Goal: Task Accomplishment & Management: Manage account settings

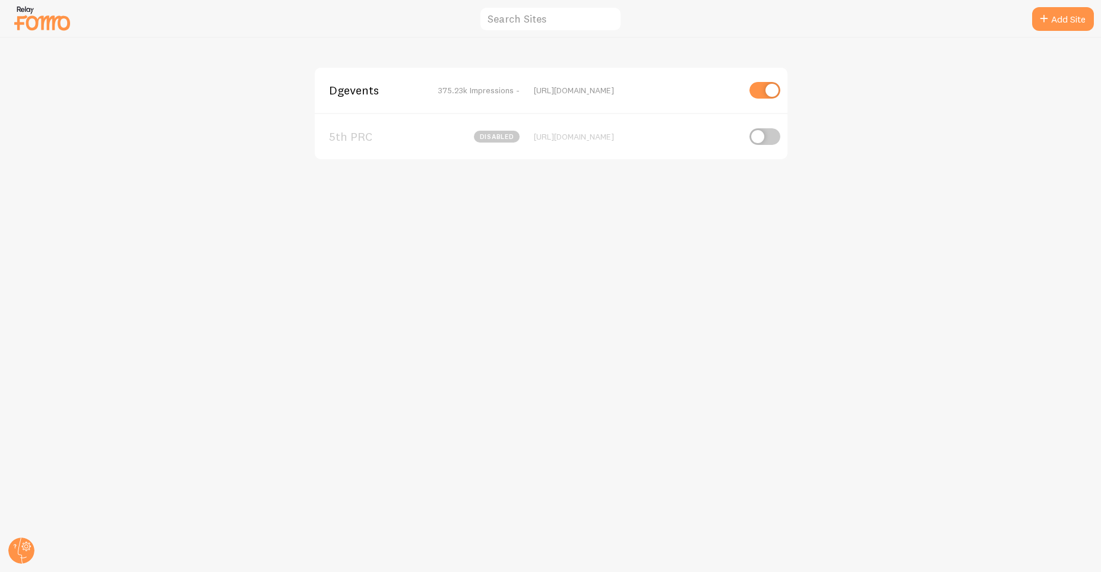
click at [344, 96] on span "Dgevents" at bounding box center [377, 90] width 96 height 11
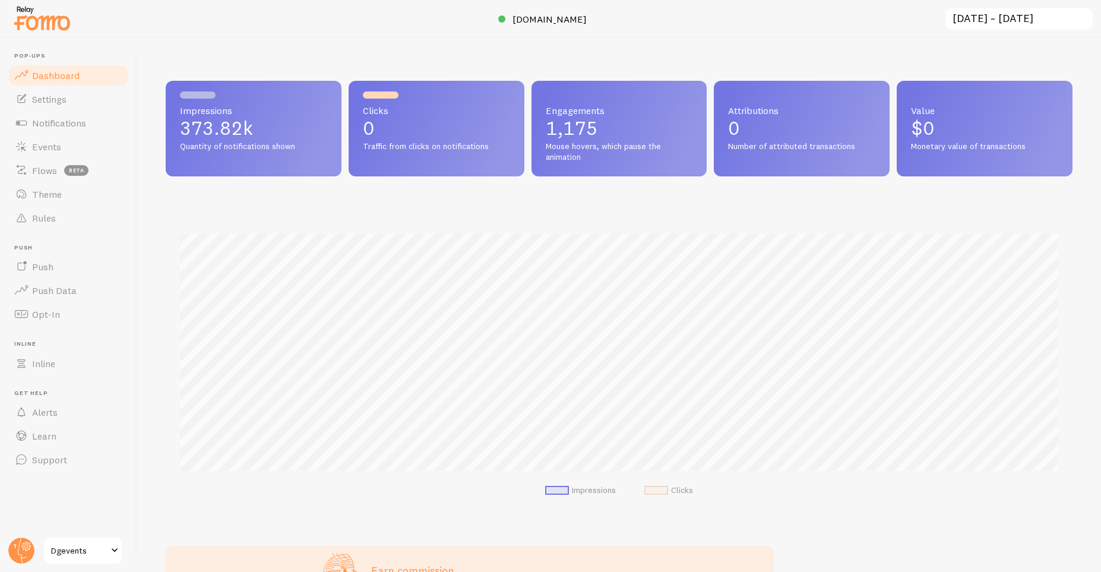
scroll to position [312, 907]
click at [40, 119] on span "Notifications" at bounding box center [59, 123] width 54 height 12
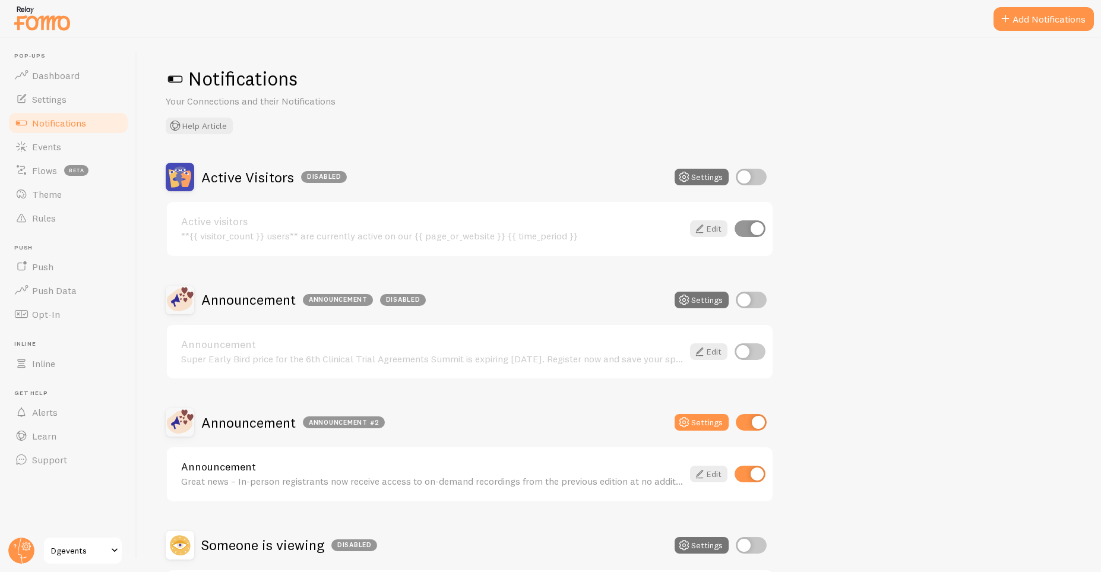
scroll to position [233, 0]
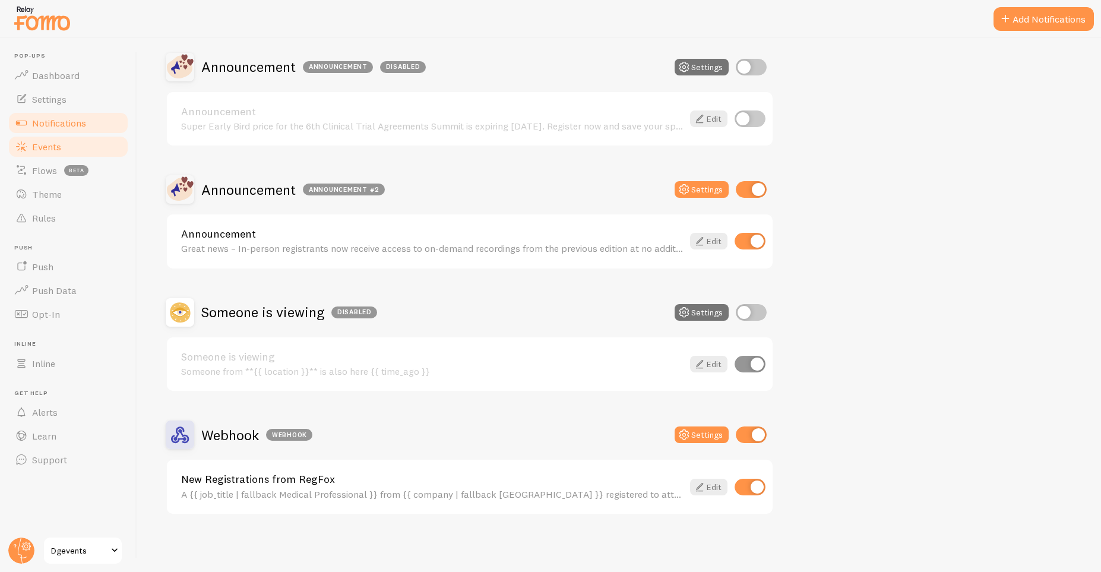
click at [49, 143] on span "Events" at bounding box center [46, 147] width 29 height 12
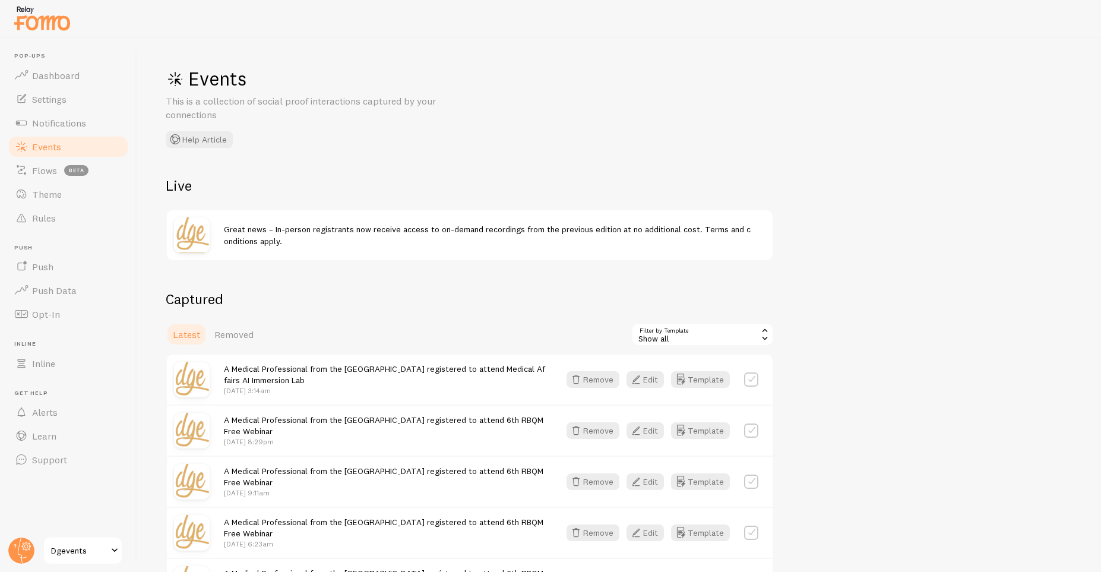
scroll to position [214, 0]
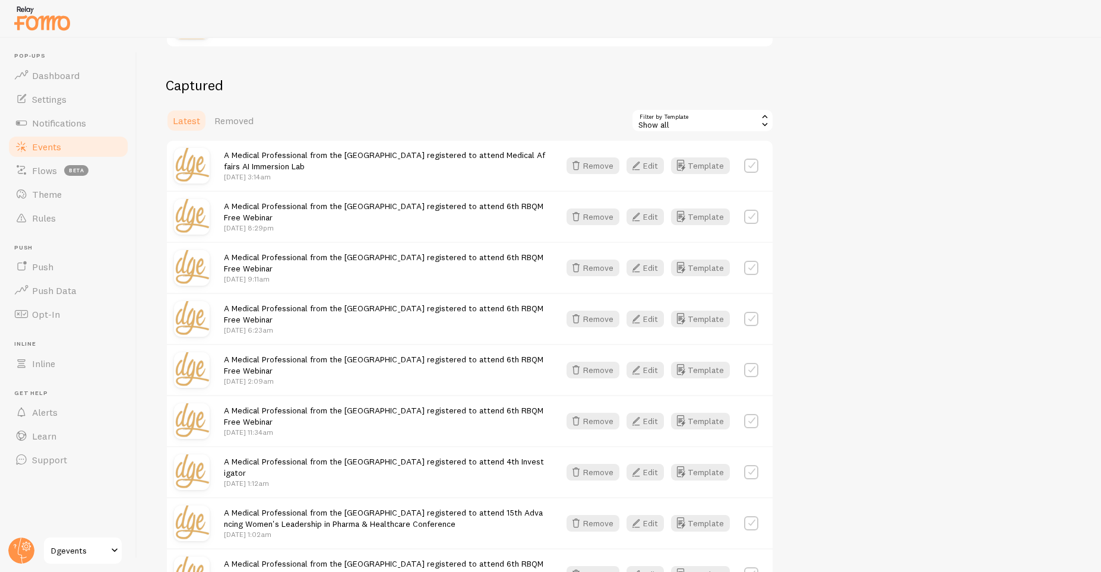
click at [677, 122] on div "Show all" at bounding box center [702, 121] width 143 height 24
click at [701, 223] on li "New Registrations from RegFox (Webhook)" at bounding box center [702, 221] width 140 height 28
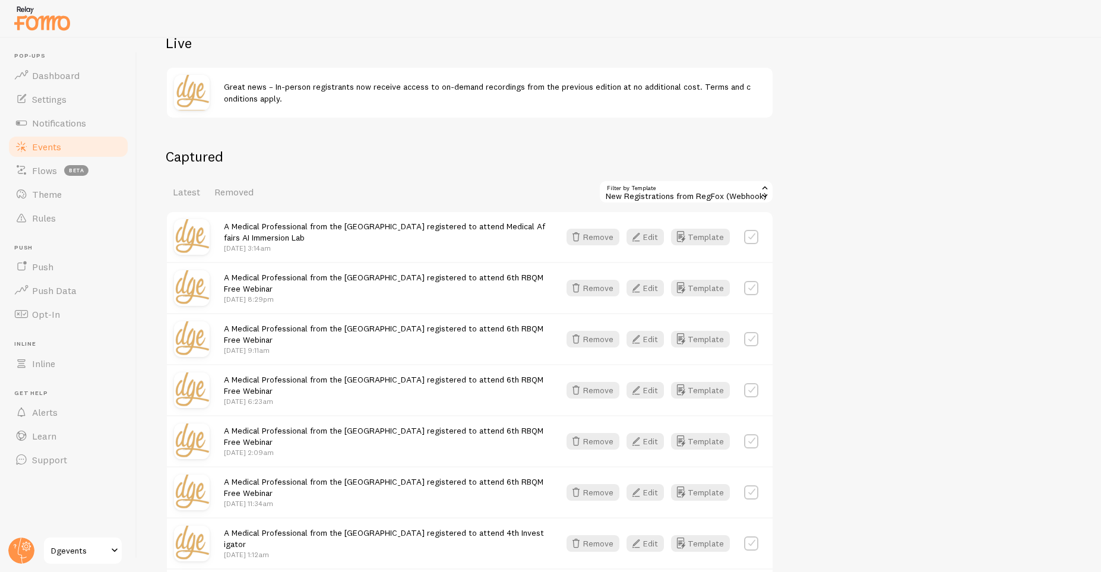
click at [398, 229] on span "A Medical Professional from the [GEOGRAPHIC_DATA] registered to attend Medical …" at bounding box center [384, 232] width 321 height 22
click at [645, 230] on button "Edit" at bounding box center [644, 237] width 37 height 17
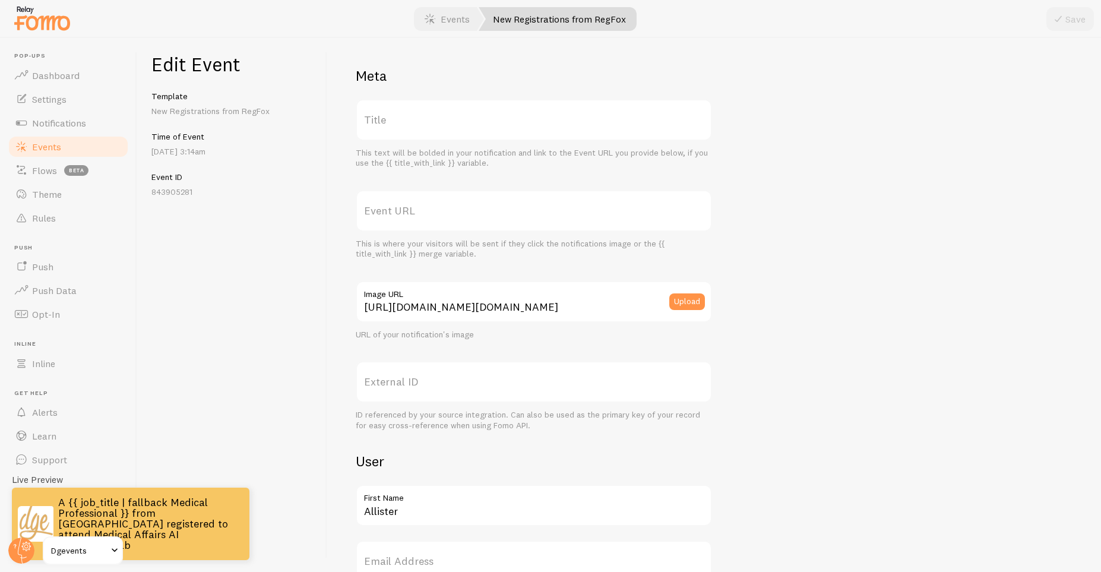
click at [803, 154] on div "Meta Title This text will be bolded in your notification and link to the Event …" at bounding box center [714, 550] width 717 height 967
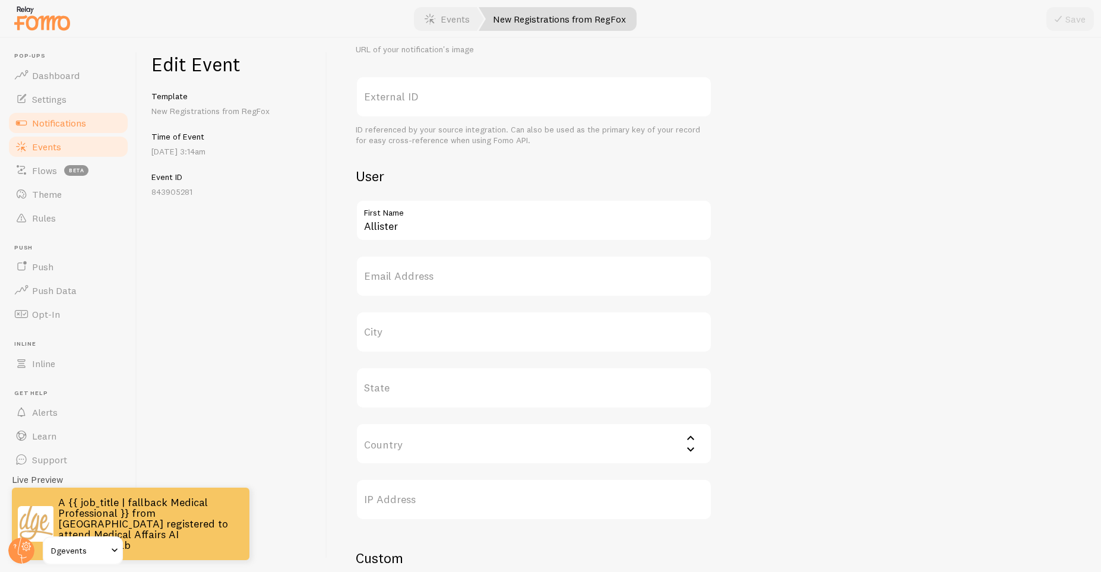
click at [99, 134] on link "Notifications" at bounding box center [68, 123] width 122 height 24
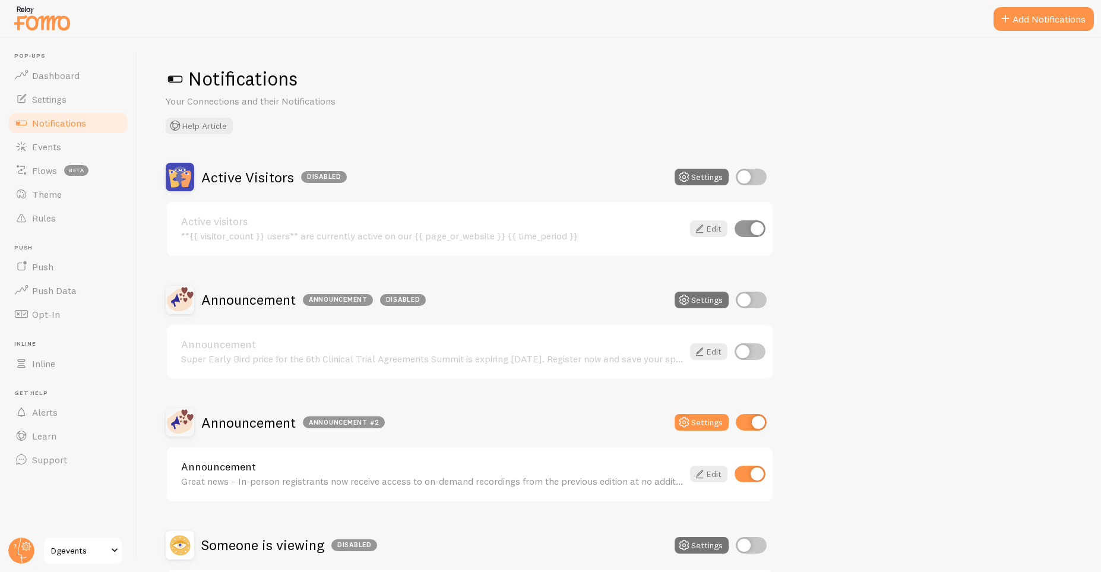
scroll to position [233, 0]
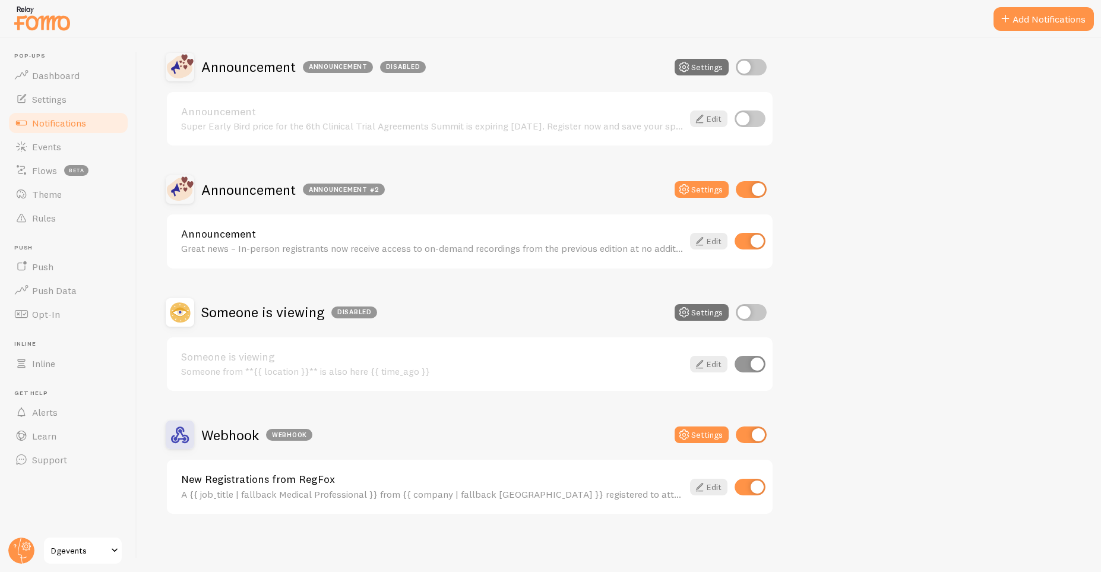
click at [368, 484] on link "New Registrations from RegFox" at bounding box center [432, 479] width 502 height 11
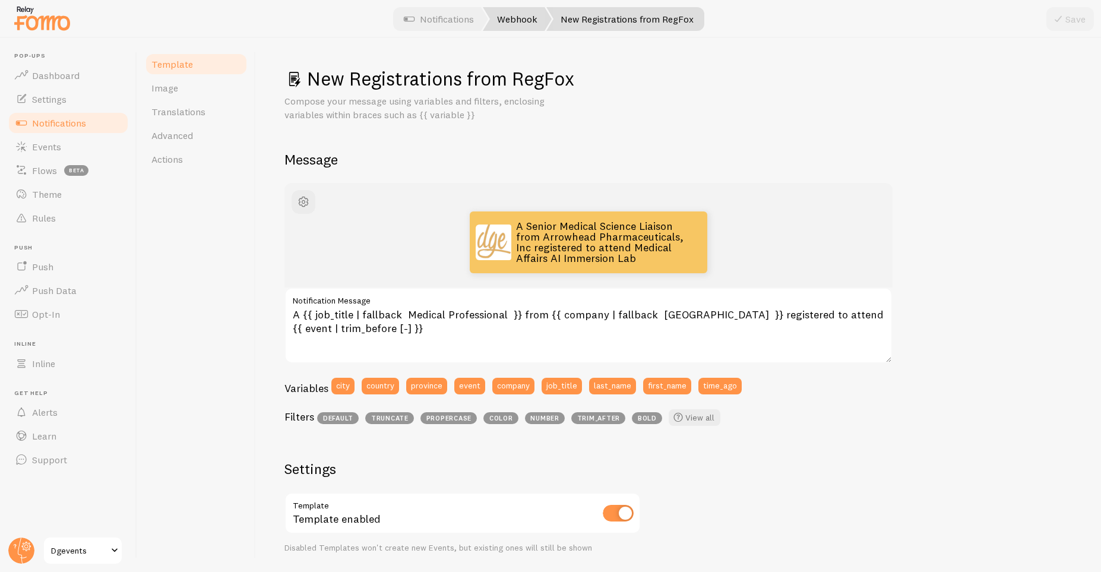
click at [520, 29] on link "Webhook" at bounding box center [517, 19] width 69 height 24
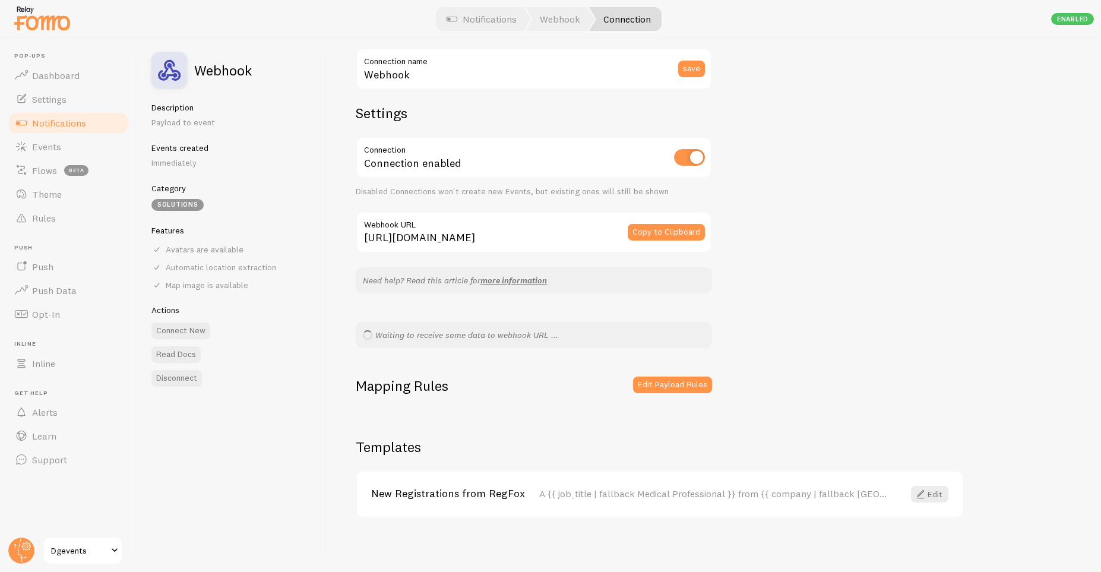
scroll to position [21, 0]
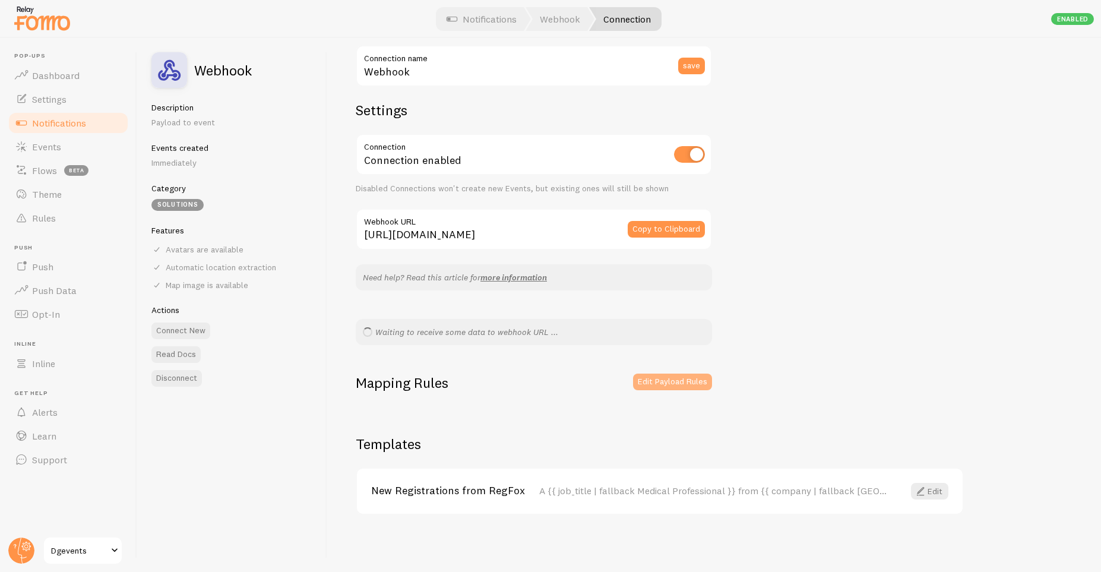
click at [703, 379] on button "Edit Payload Rules" at bounding box center [672, 381] width 79 height 17
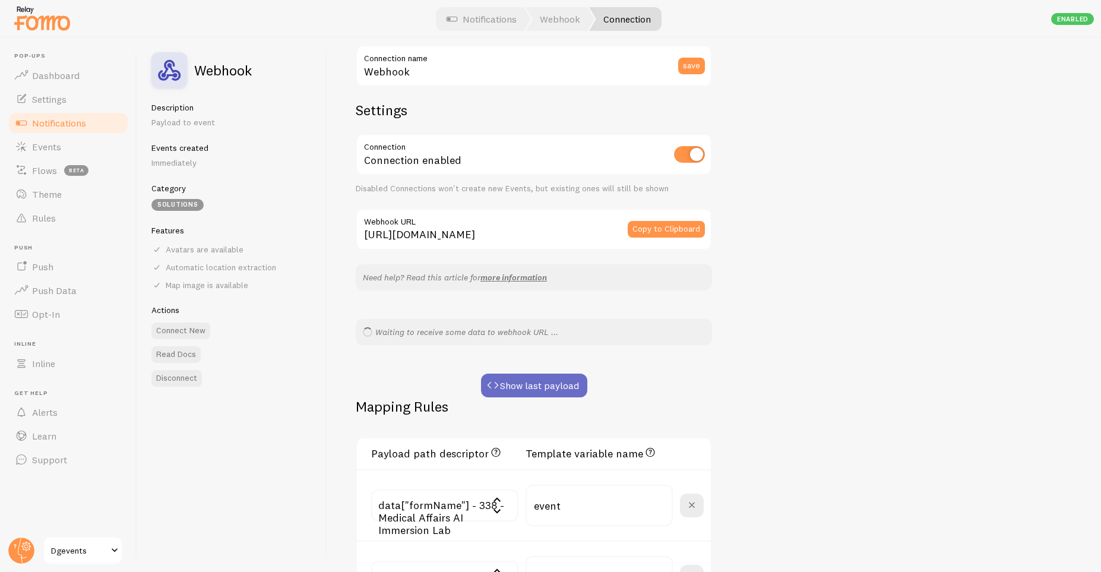
click at [534, 389] on button "Show last payload" at bounding box center [534, 385] width 106 height 24
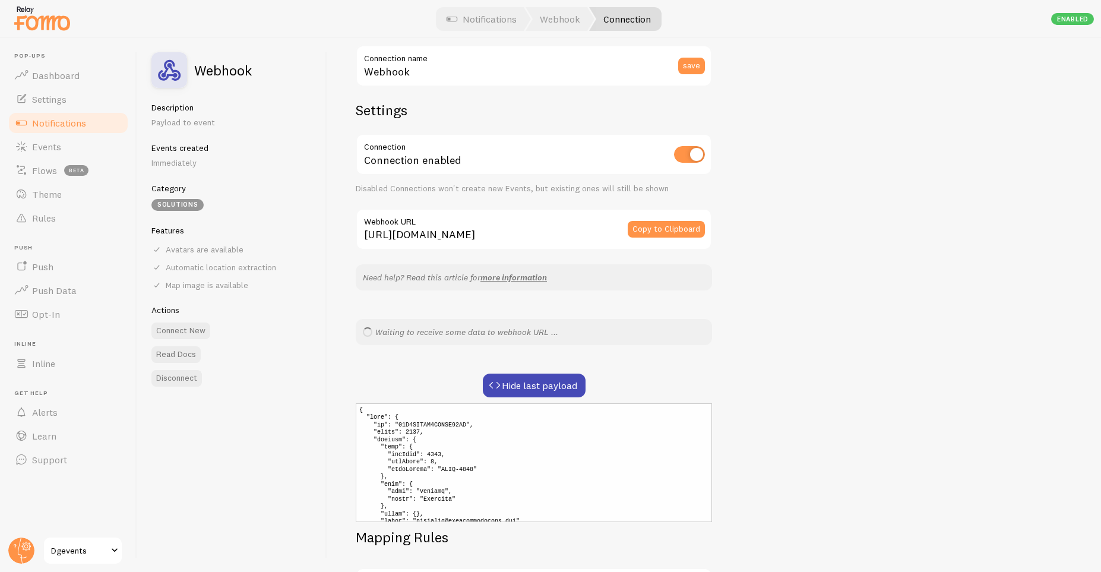
scroll to position [306, 0]
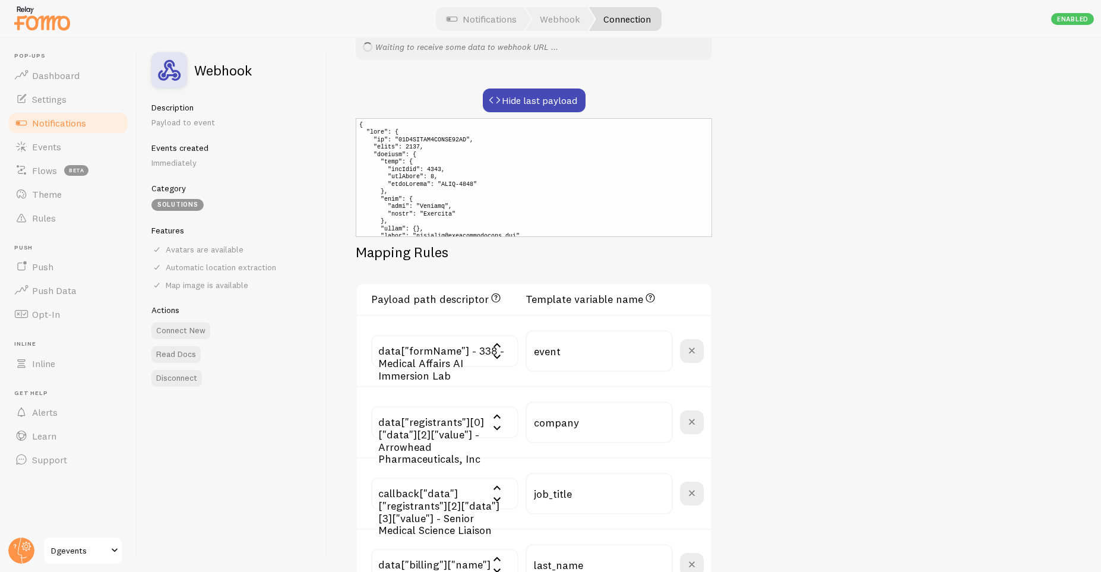
drag, startPoint x: 435, startPoint y: 349, endPoint x: 480, endPoint y: 365, distance: 47.7
click at [482, 364] on input "text" at bounding box center [444, 351] width 147 height 32
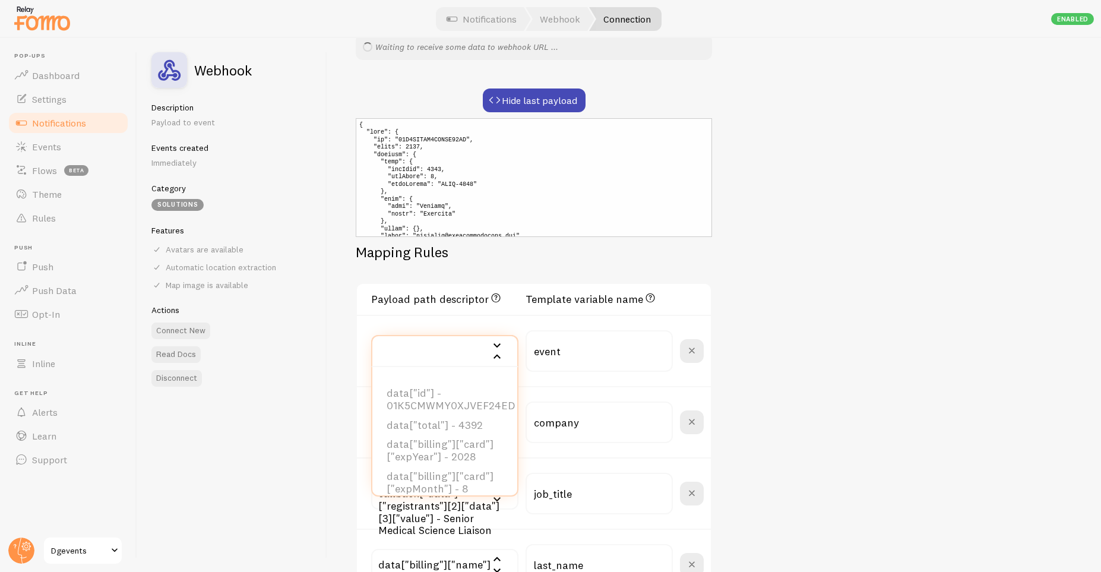
click at [880, 294] on div "Webhook Connection name save Settings Connection Connection enabled Disabled Co…" at bounding box center [714, 305] width 774 height 534
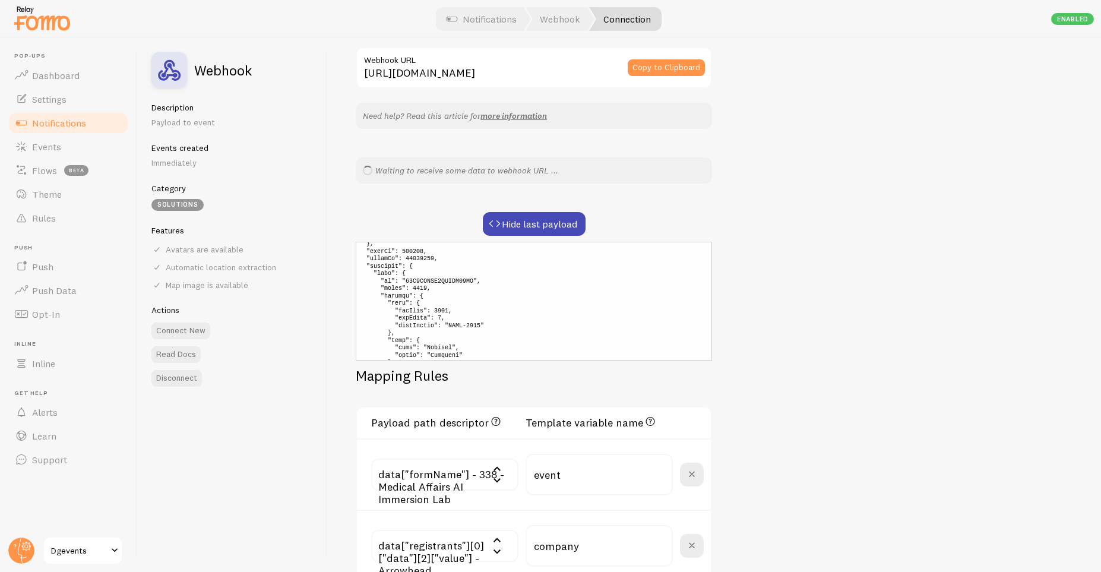
scroll to position [610, 0]
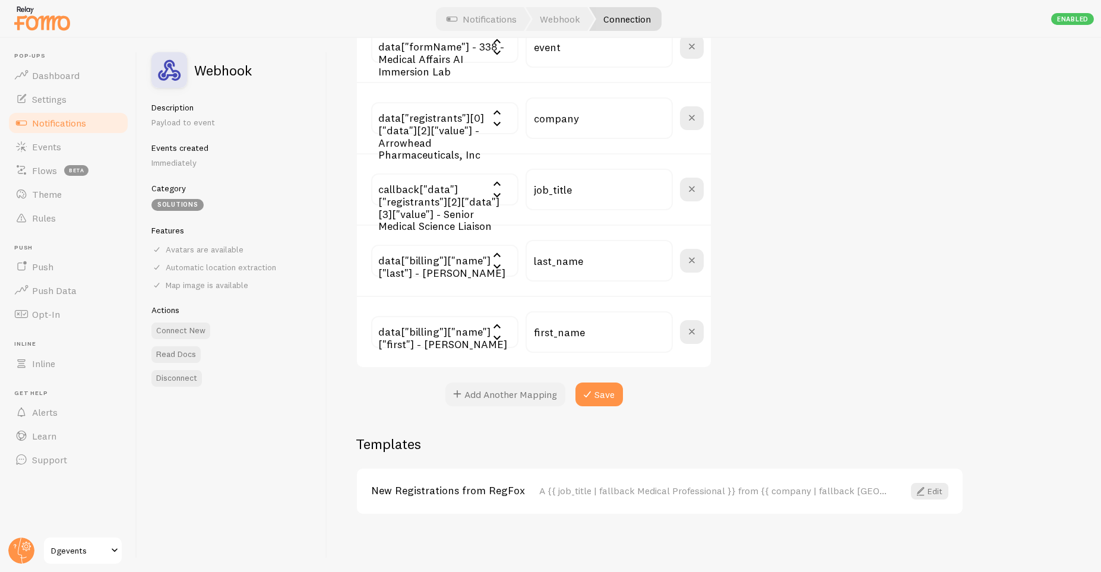
click at [478, 391] on button "Add Another Mapping" at bounding box center [505, 394] width 120 height 24
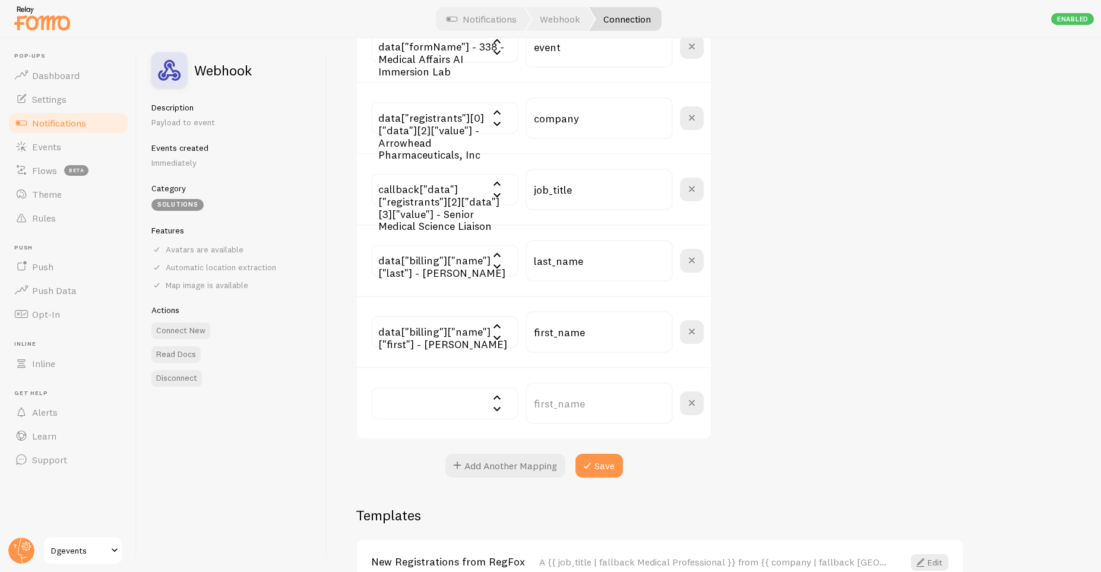
click at [468, 400] on input "text" at bounding box center [444, 403] width 147 height 32
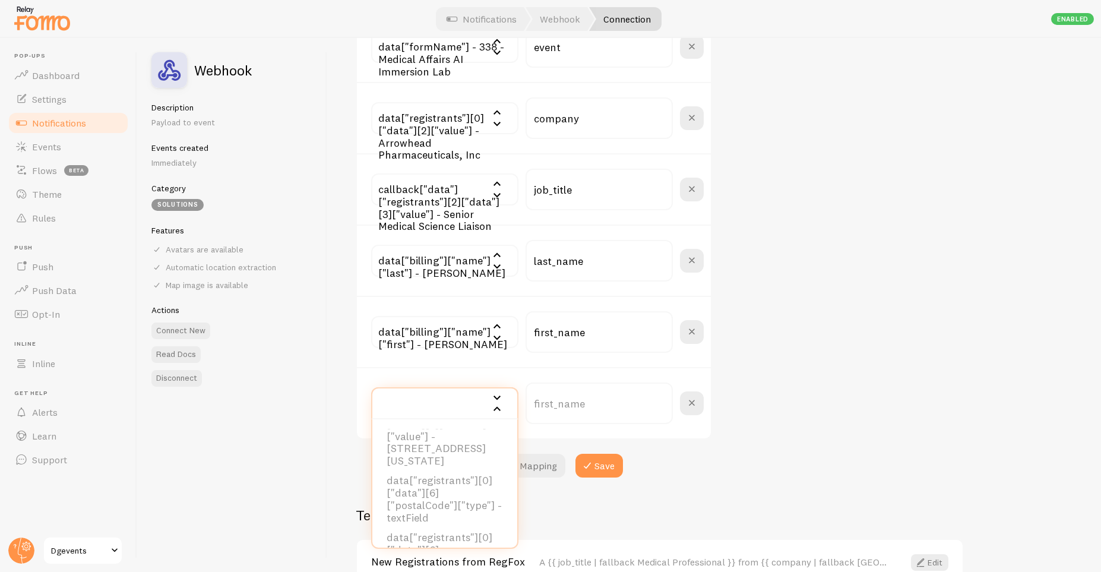
scroll to position [3605, 0]
click at [907, 249] on div "Webhook Connection name save Settings Connection Connection enabled Disabled Co…" at bounding box center [714, 305] width 774 height 534
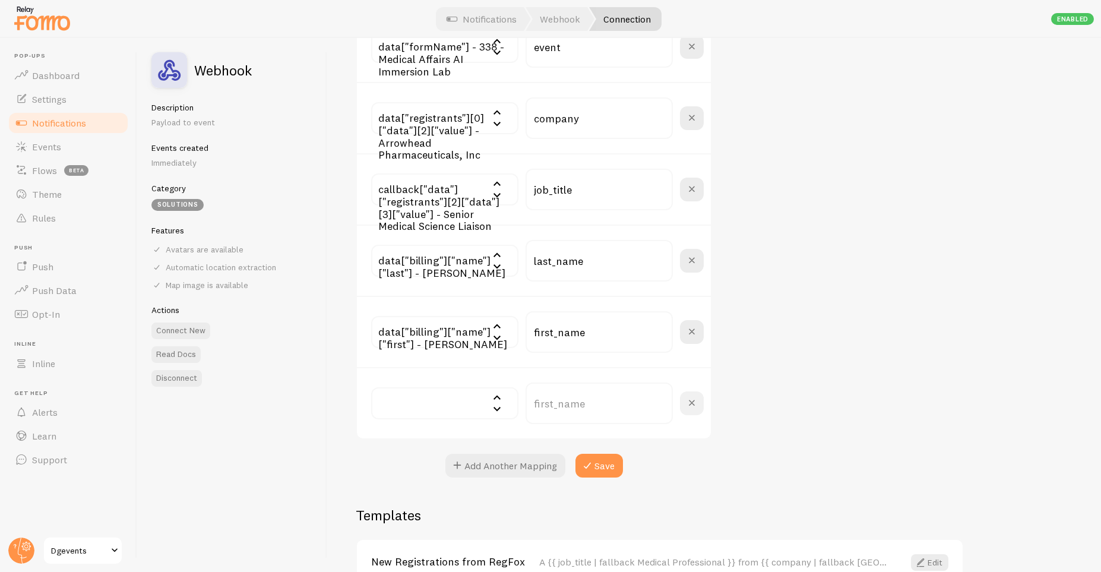
click at [692, 404] on span at bounding box center [692, 403] width 14 height 14
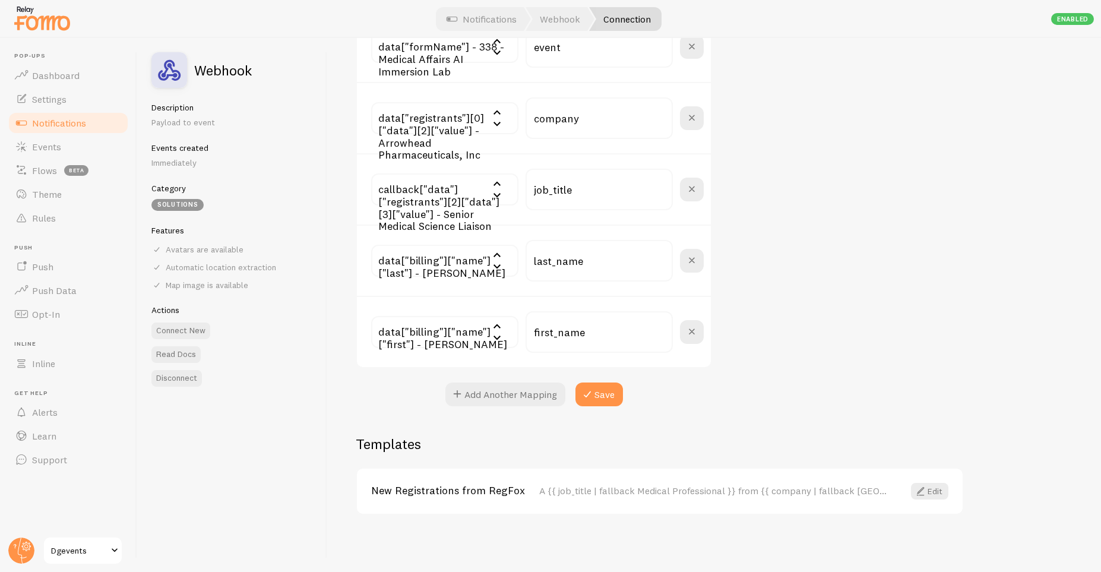
scroll to position [0, 0]
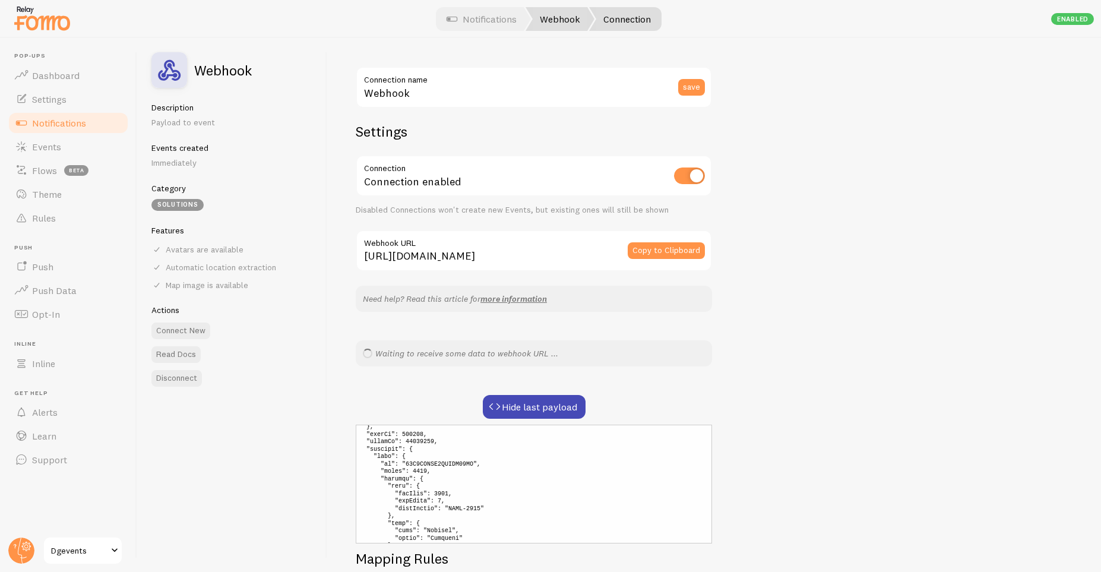
click at [548, 18] on link "Webhook" at bounding box center [559, 19] width 69 height 24
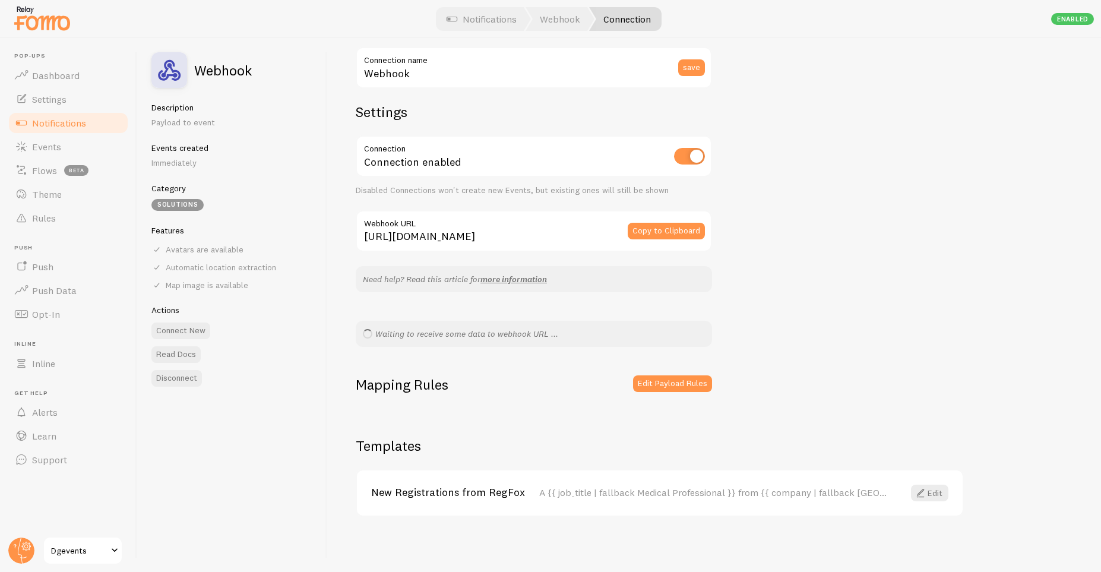
scroll to position [21, 0]
click at [925, 495] on span at bounding box center [920, 491] width 14 height 14
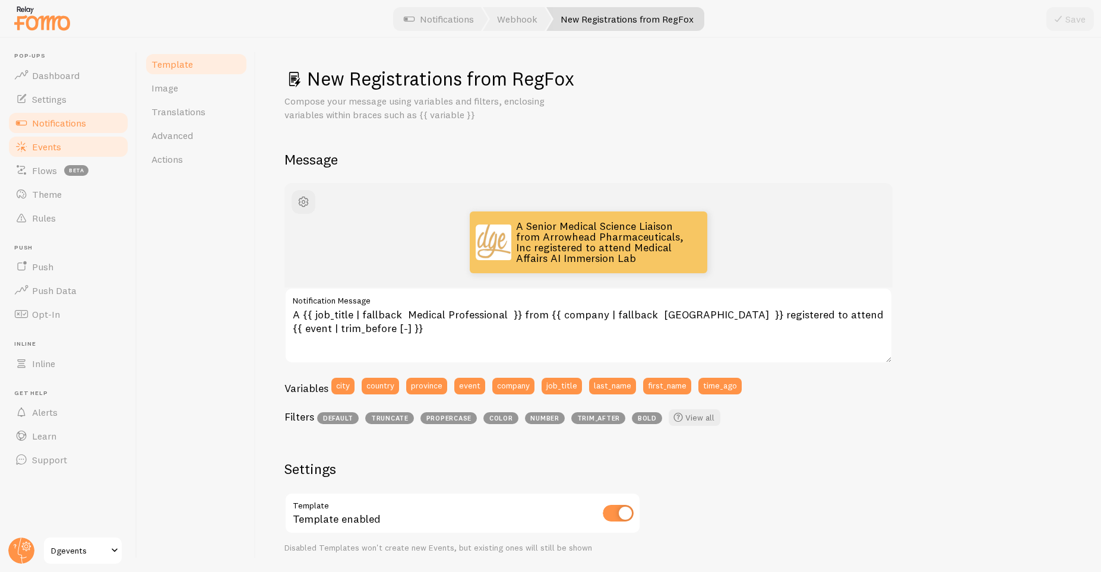
click at [56, 145] on span "Events" at bounding box center [46, 147] width 29 height 12
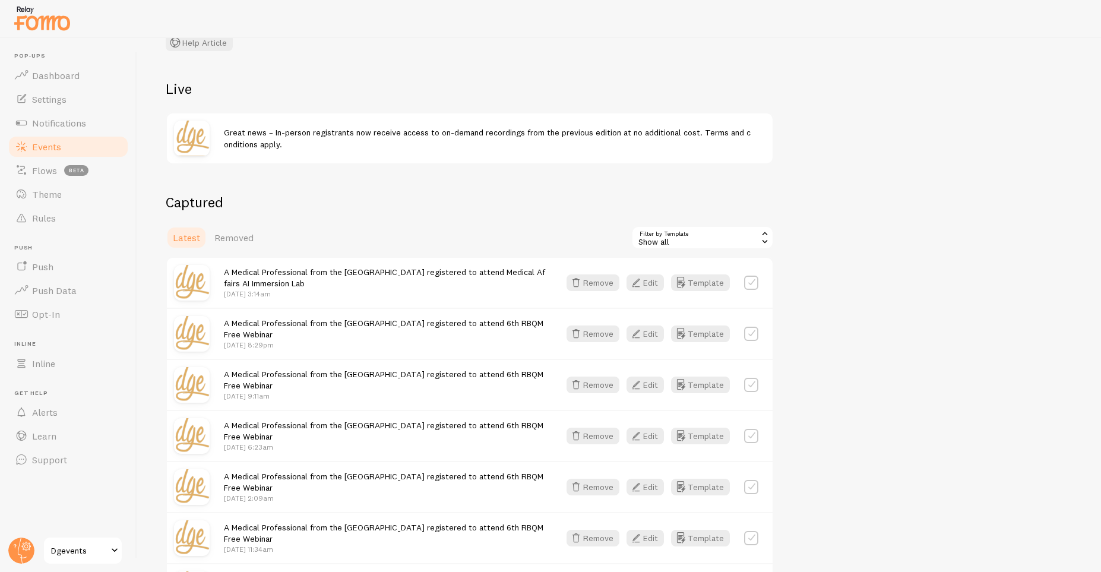
scroll to position [70, 0]
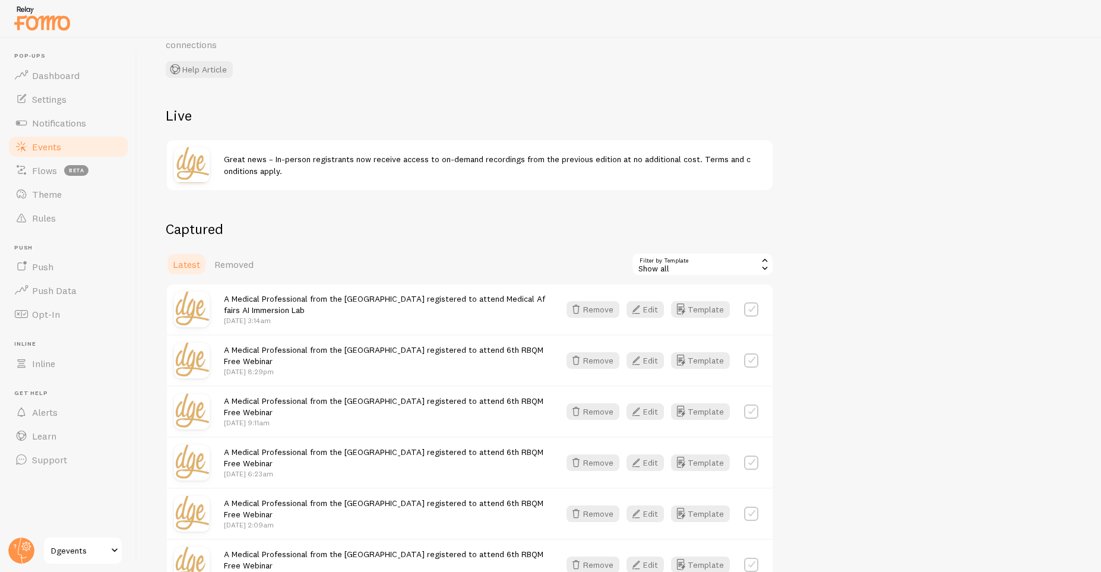
click at [77, 144] on link "Events" at bounding box center [68, 147] width 122 height 24
click at [67, 126] on span "Notifications" at bounding box center [59, 123] width 54 height 12
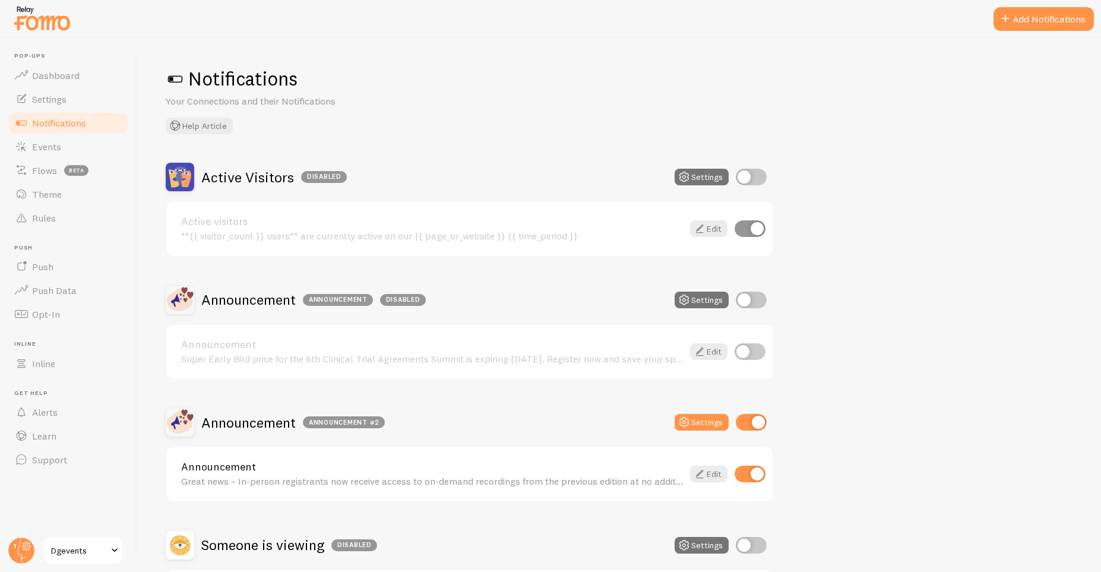
scroll to position [233, 0]
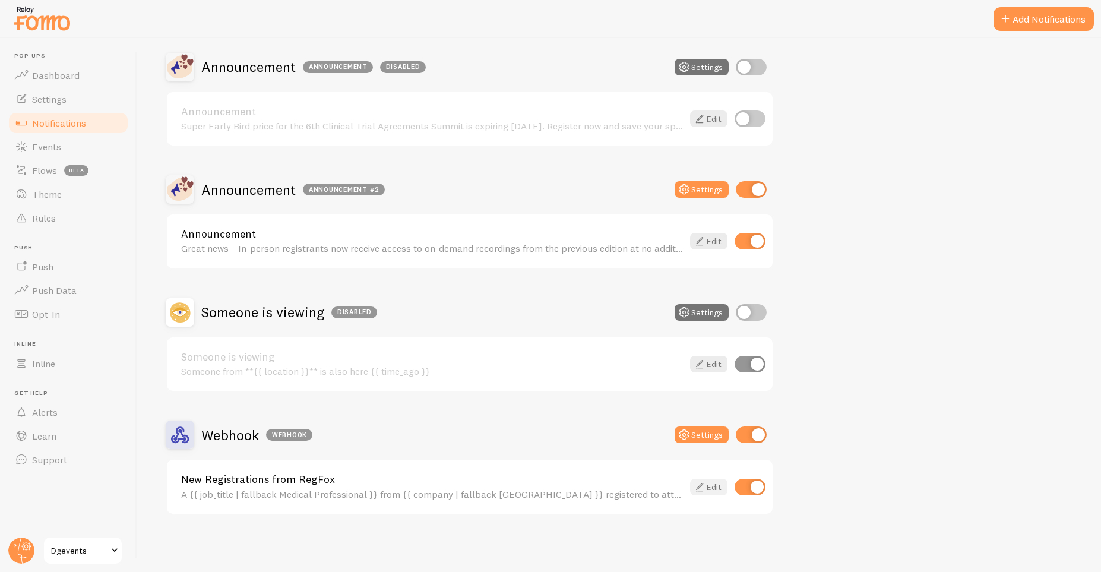
click at [711, 490] on link "Edit" at bounding box center [708, 487] width 37 height 17
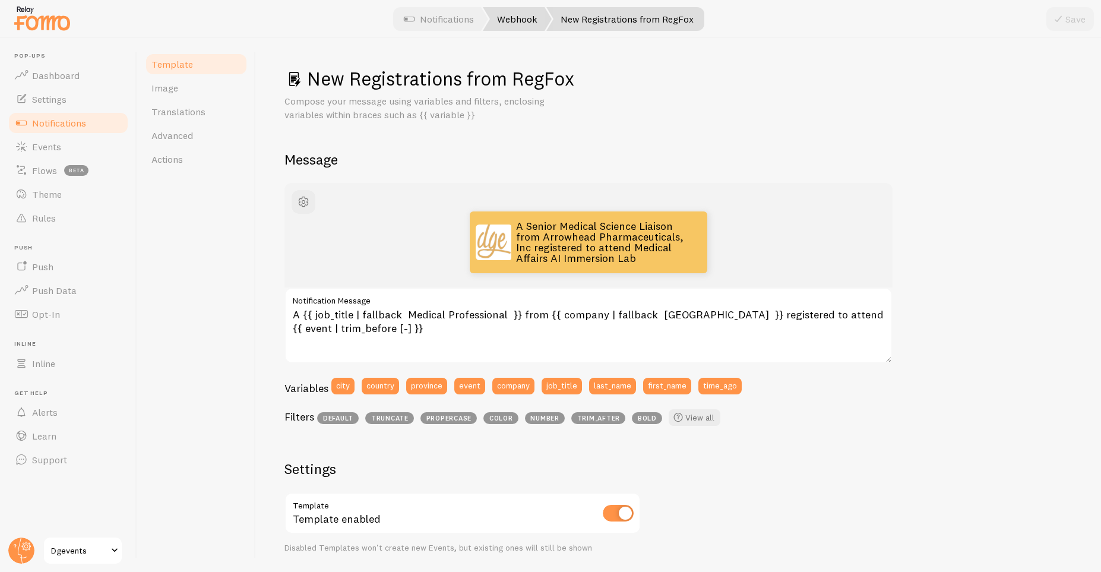
click at [501, 24] on link "Webhook" at bounding box center [517, 19] width 69 height 24
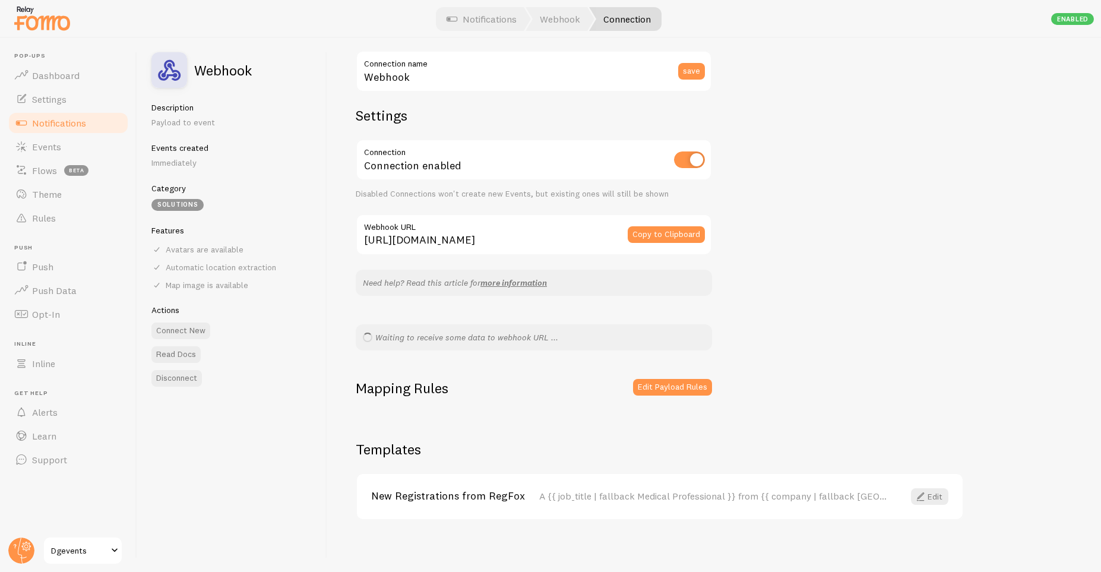
scroll to position [21, 0]
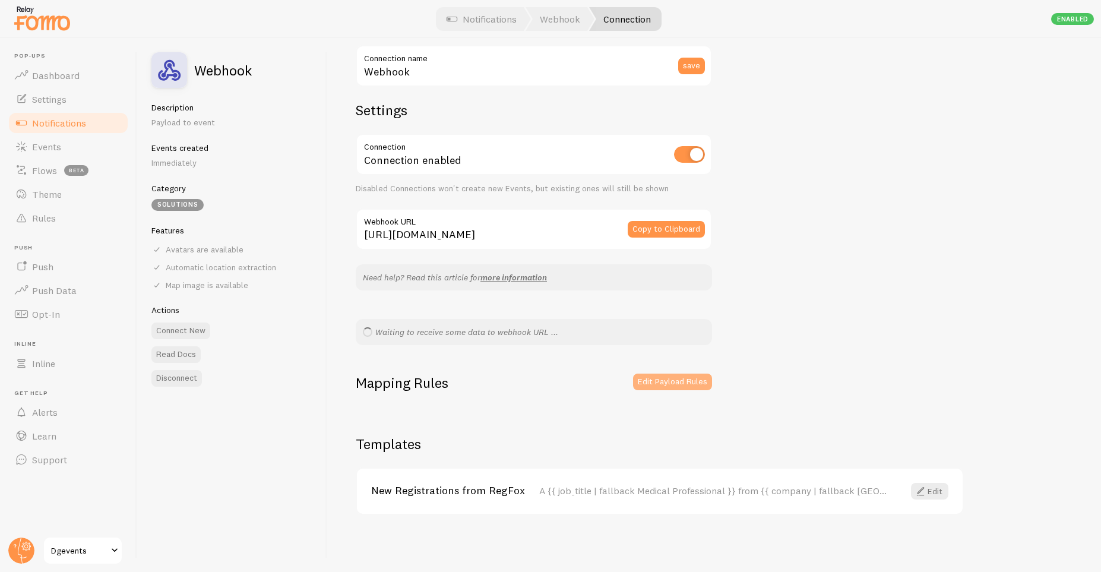
click at [684, 385] on button "Edit Payload Rules" at bounding box center [672, 381] width 79 height 17
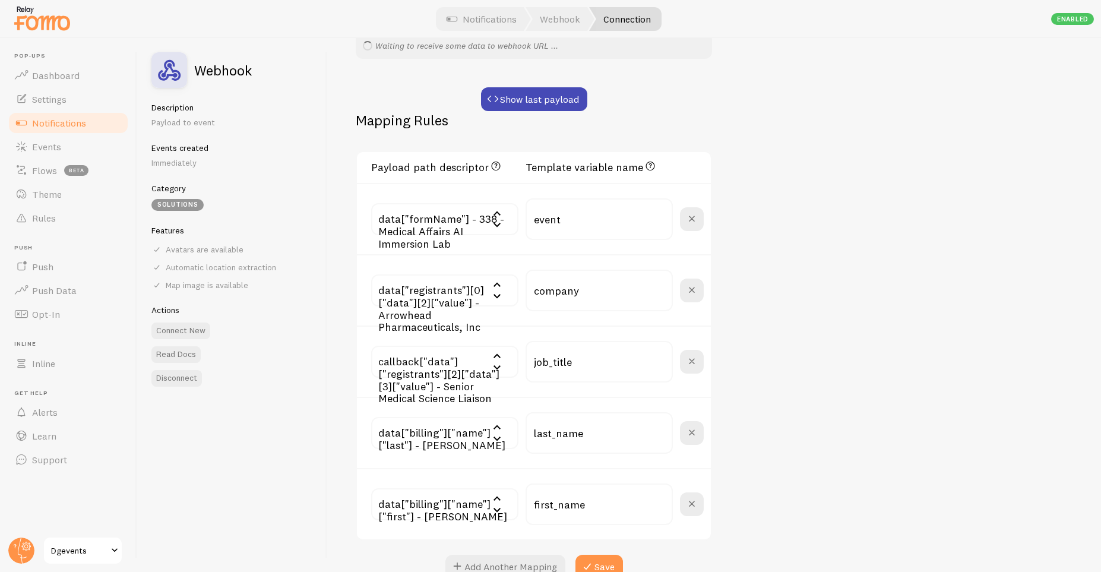
scroll to position [306, 0]
click at [581, 289] on input "company" at bounding box center [598, 292] width 147 height 42
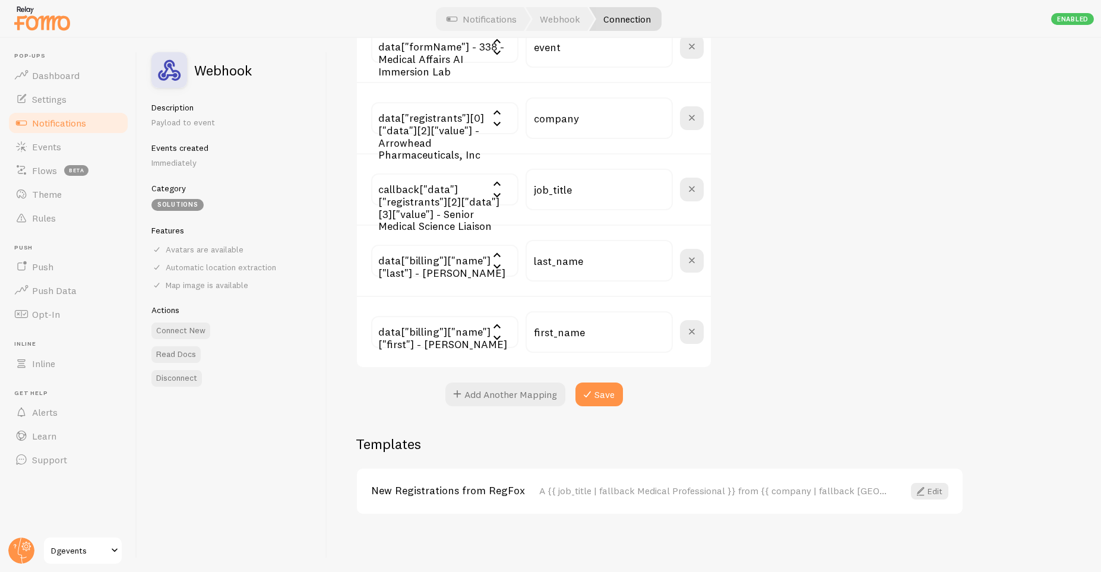
click at [66, 122] on span "Notifications" at bounding box center [59, 123] width 54 height 12
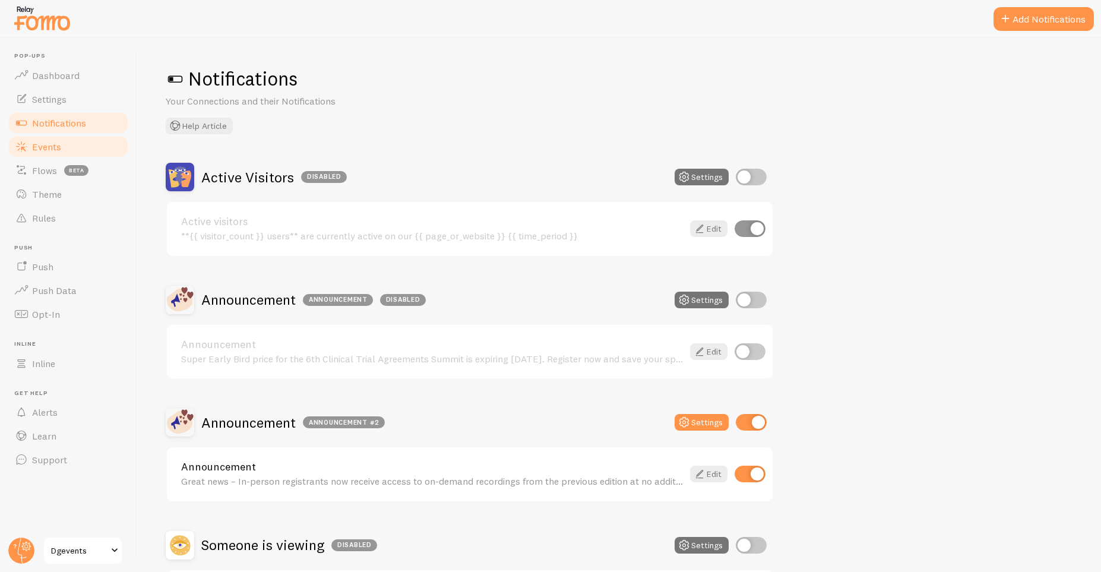
click at [52, 144] on span "Events" at bounding box center [46, 147] width 29 height 12
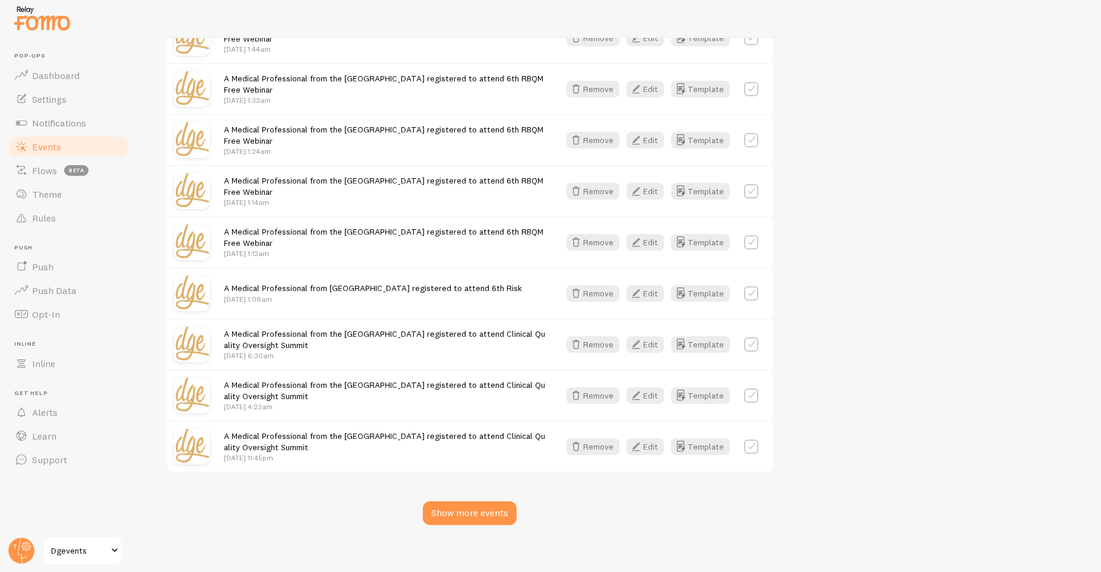
scroll to position [1424, 0]
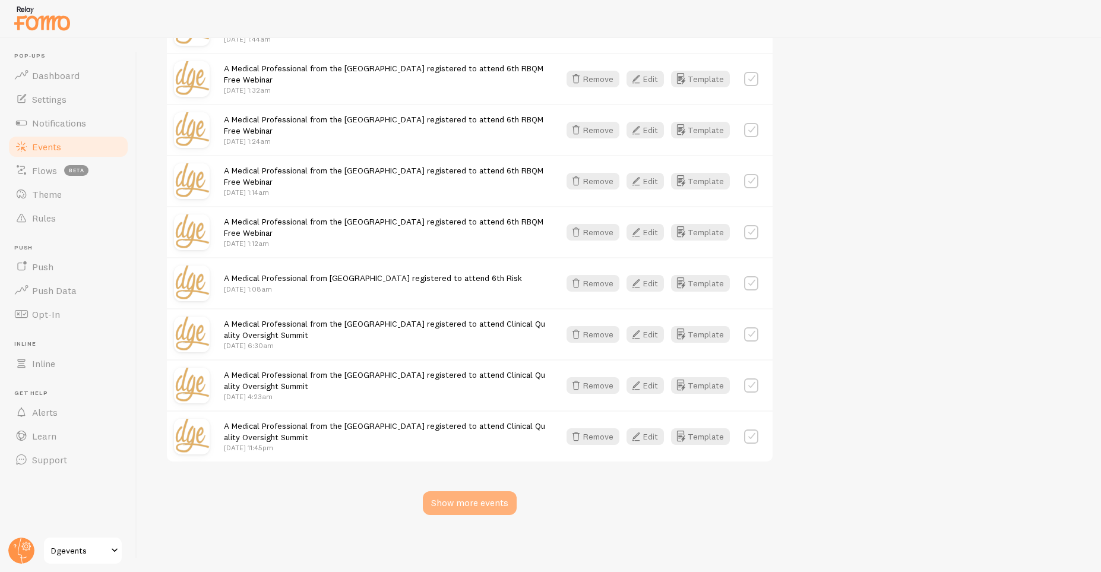
click at [489, 493] on div "Show more events" at bounding box center [470, 503] width 94 height 24
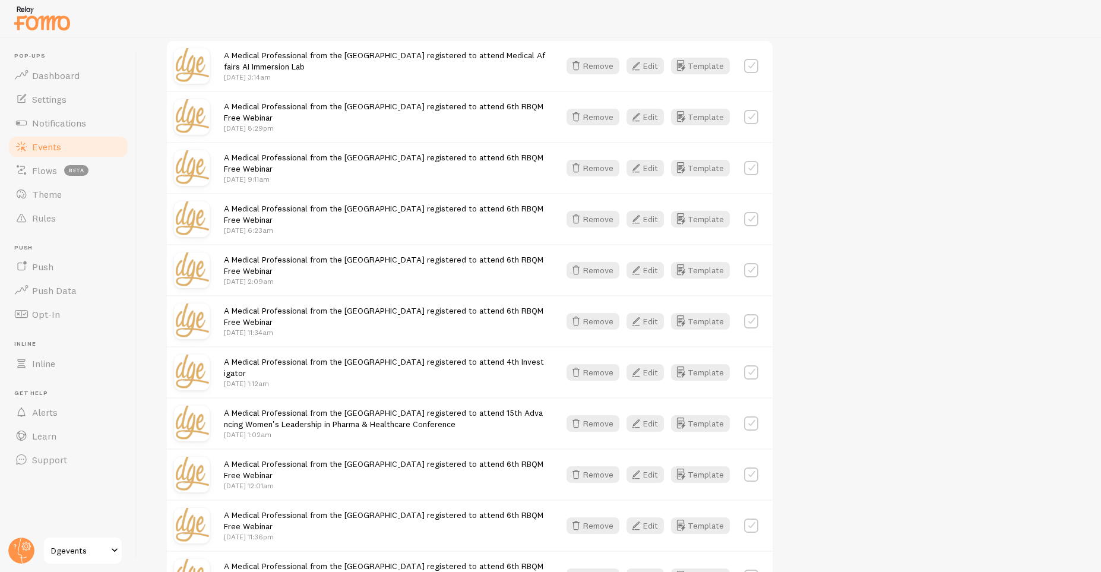
scroll to position [0, 0]
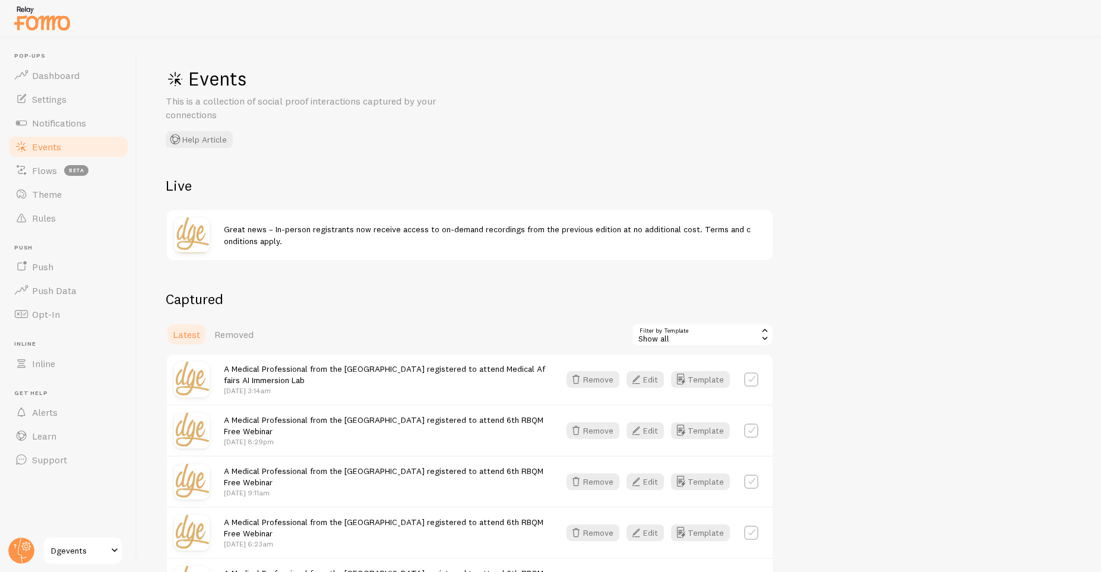
click at [58, 147] on span "Events" at bounding box center [46, 147] width 29 height 12
click at [58, 122] on span "Notifications" at bounding box center [59, 123] width 54 height 12
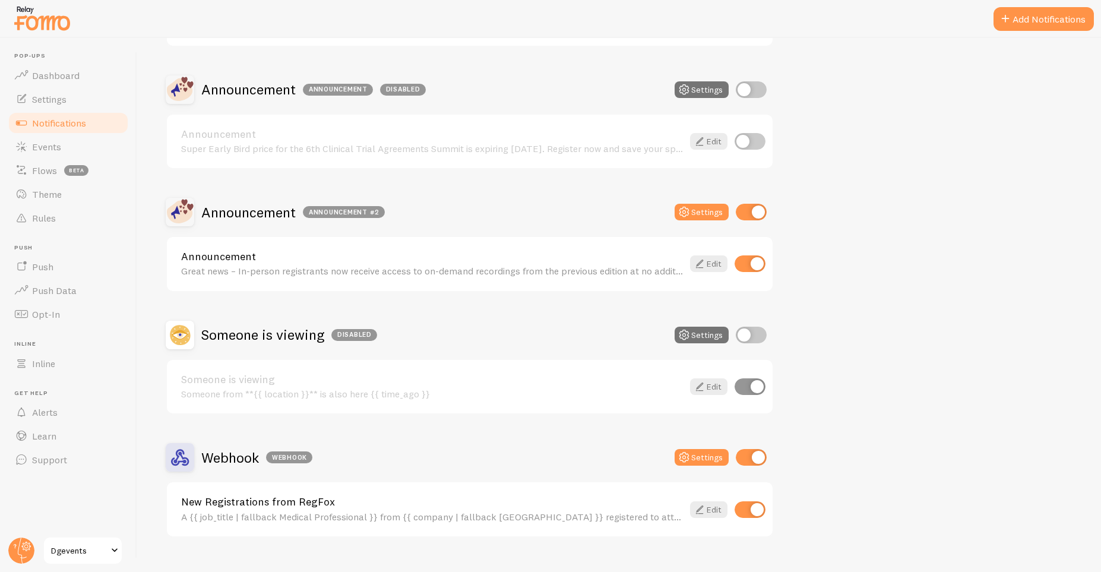
scroll to position [233, 0]
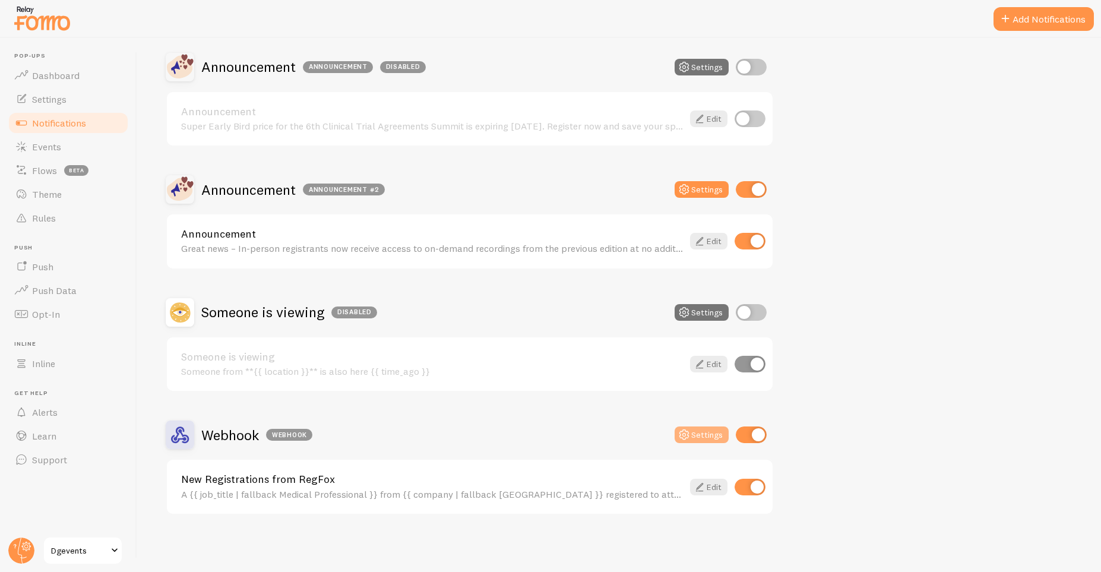
click at [688, 427] on button "Settings" at bounding box center [702, 434] width 54 height 17
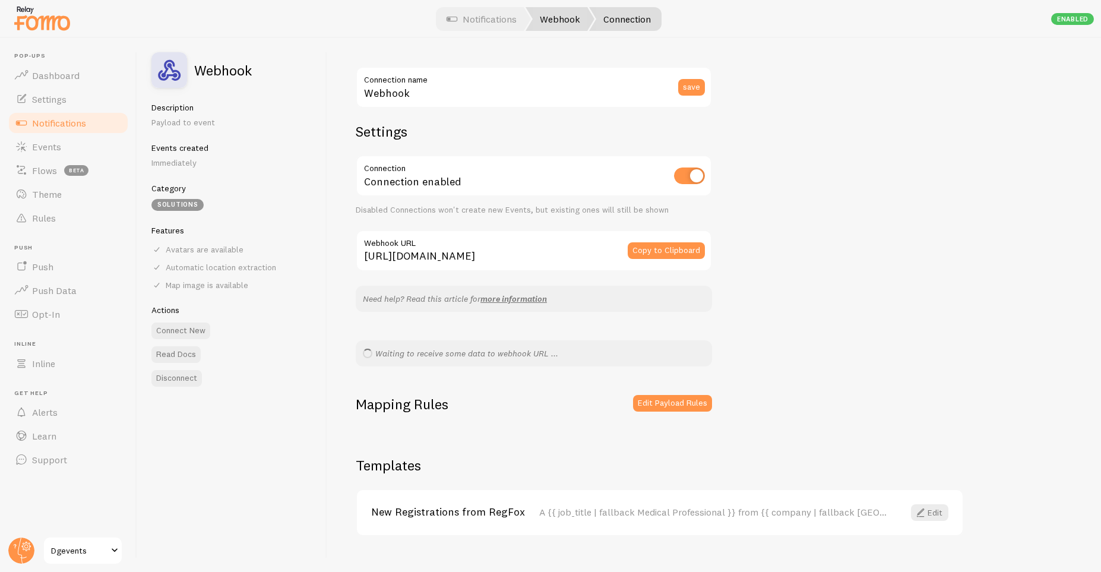
click at [570, 21] on link "Webhook" at bounding box center [559, 19] width 69 height 24
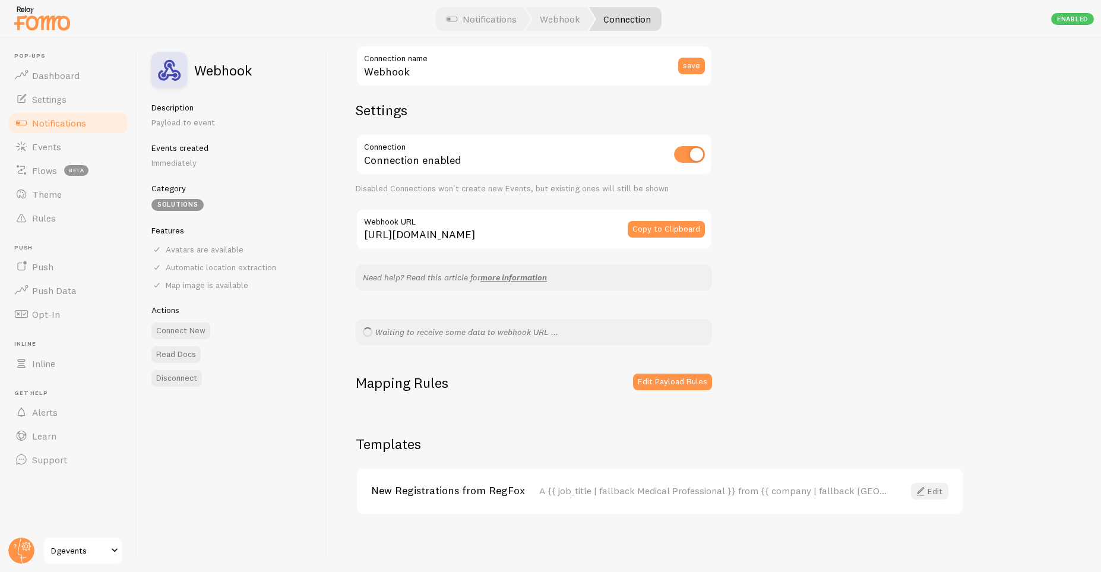
click at [932, 496] on link "Edit" at bounding box center [929, 491] width 37 height 17
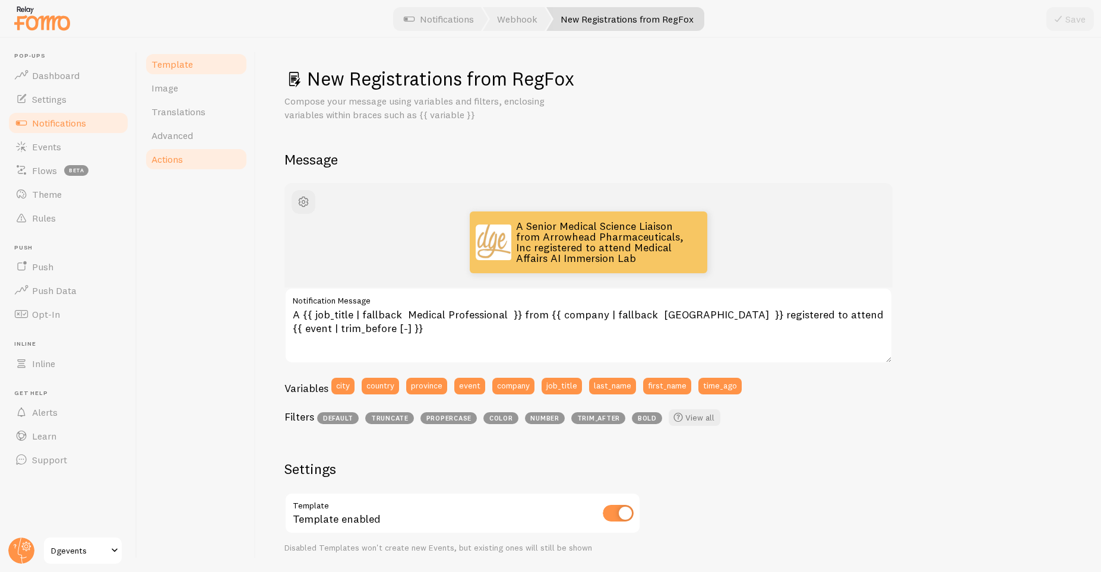
click at [186, 160] on link "Actions" at bounding box center [196, 159] width 104 height 24
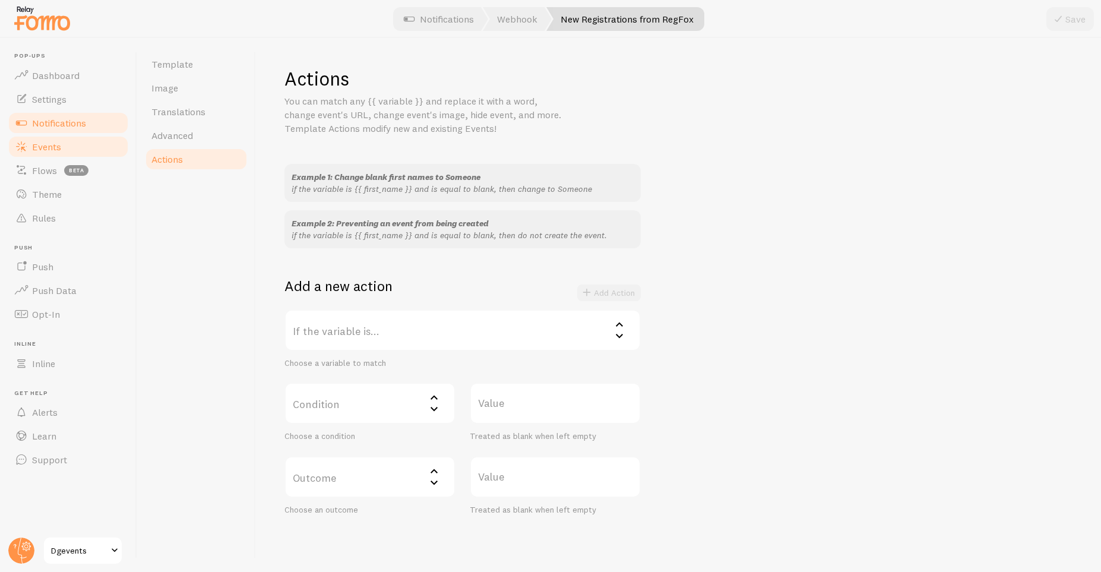
click at [55, 138] on link "Events" at bounding box center [68, 147] width 122 height 24
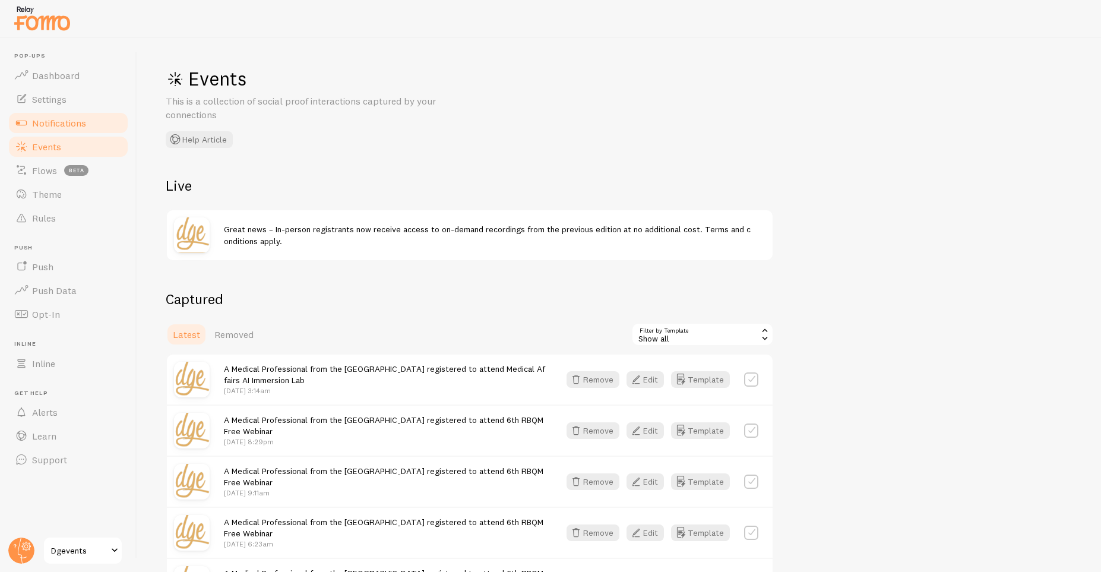
click at [61, 122] on span "Notifications" at bounding box center [59, 123] width 54 height 12
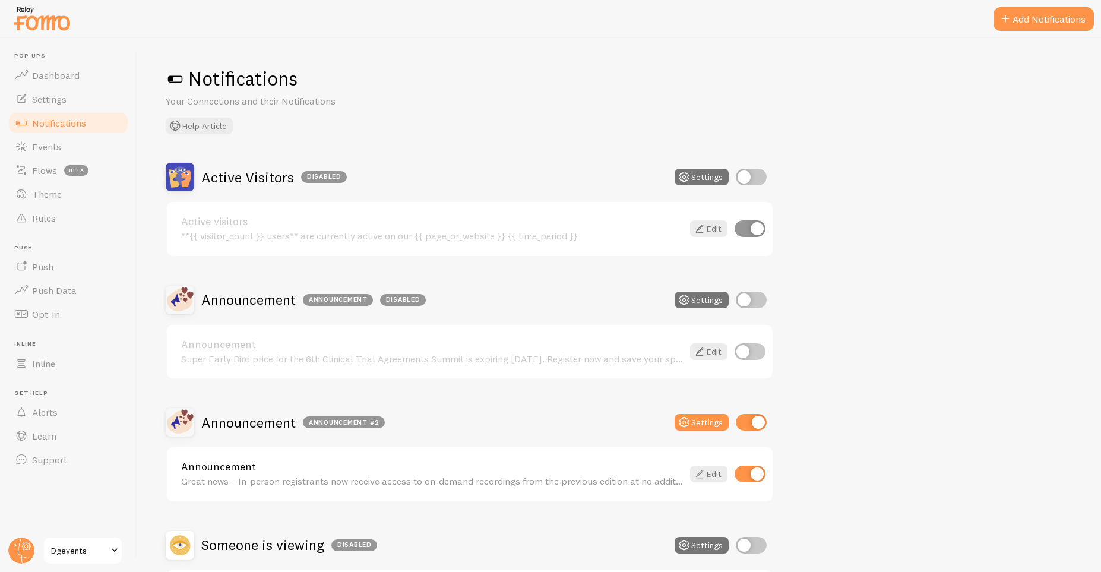
scroll to position [233, 0]
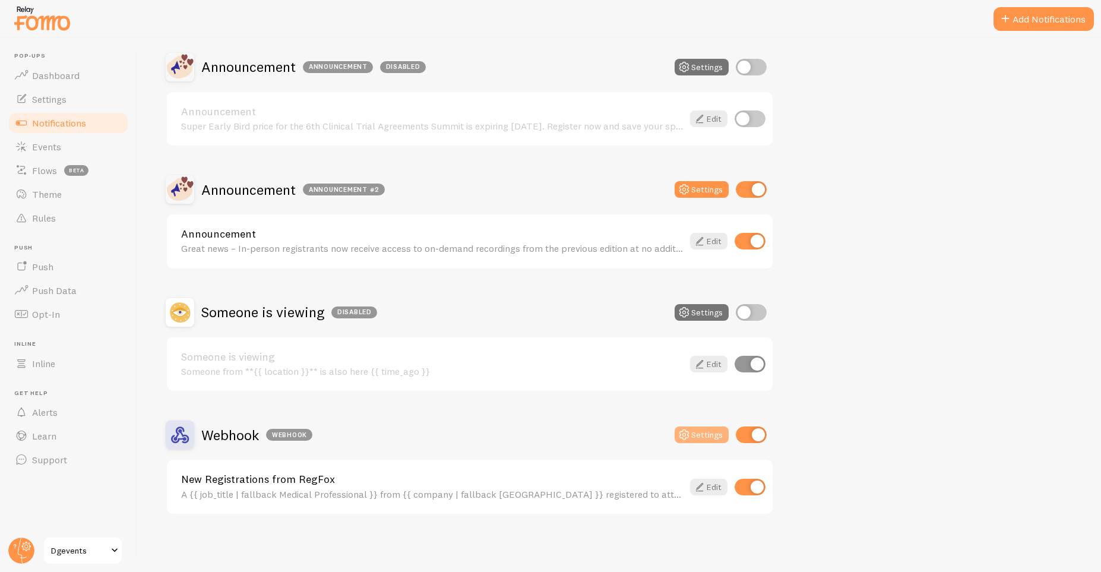
click at [698, 435] on button "Settings" at bounding box center [702, 434] width 54 height 17
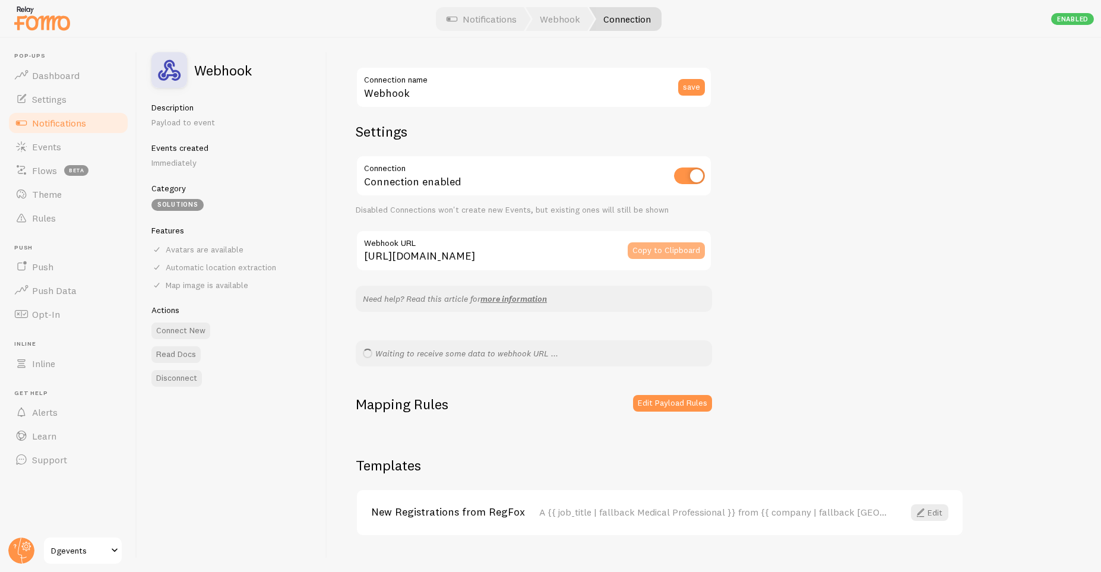
scroll to position [21, 0]
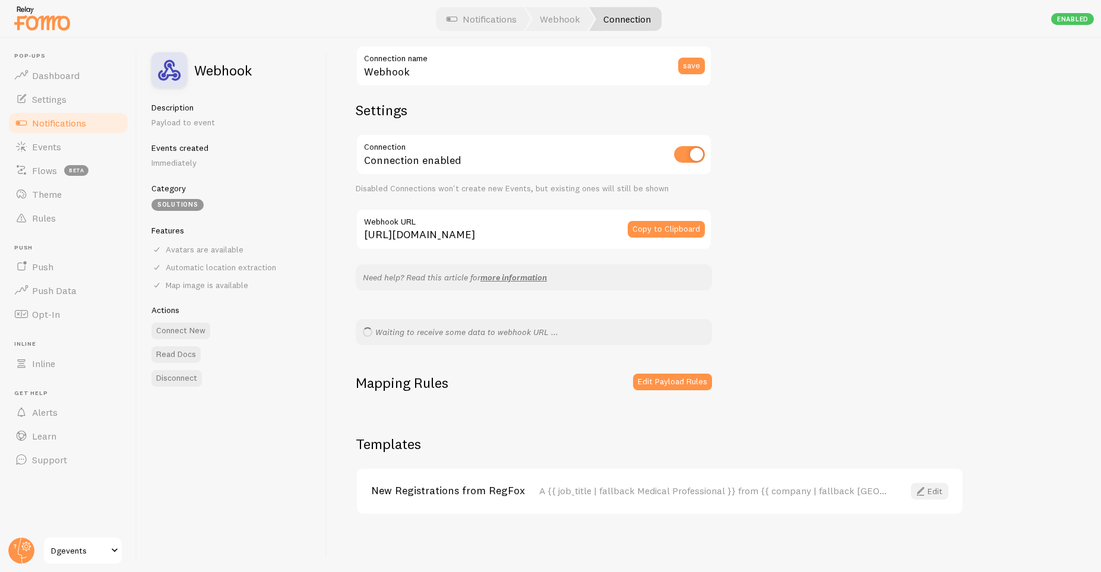
click at [936, 491] on link "Edit" at bounding box center [929, 491] width 37 height 17
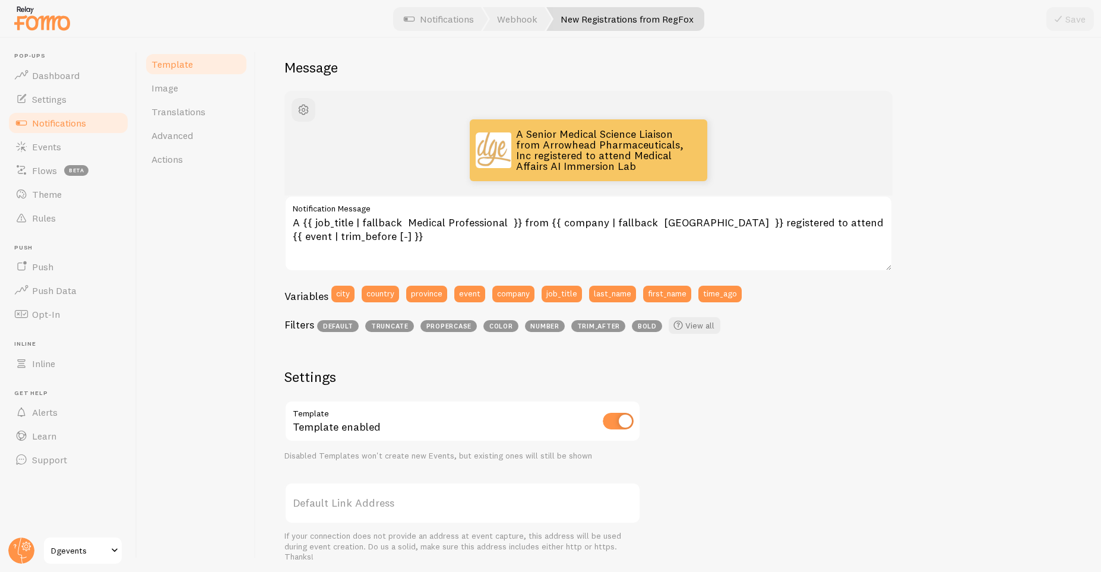
scroll to position [30, 0]
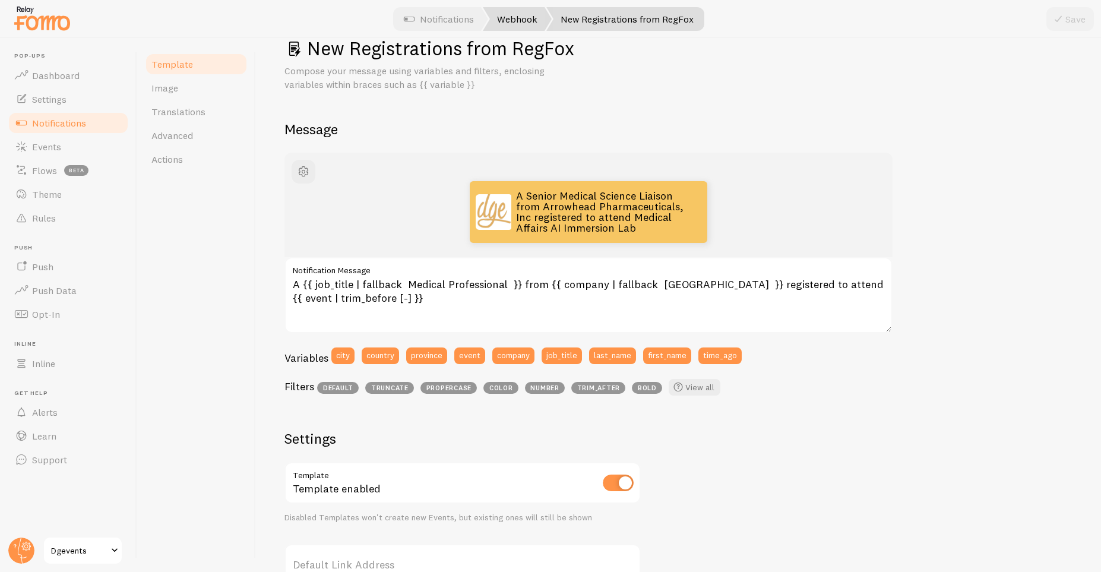
click at [508, 15] on link "Webhook" at bounding box center [517, 19] width 69 height 24
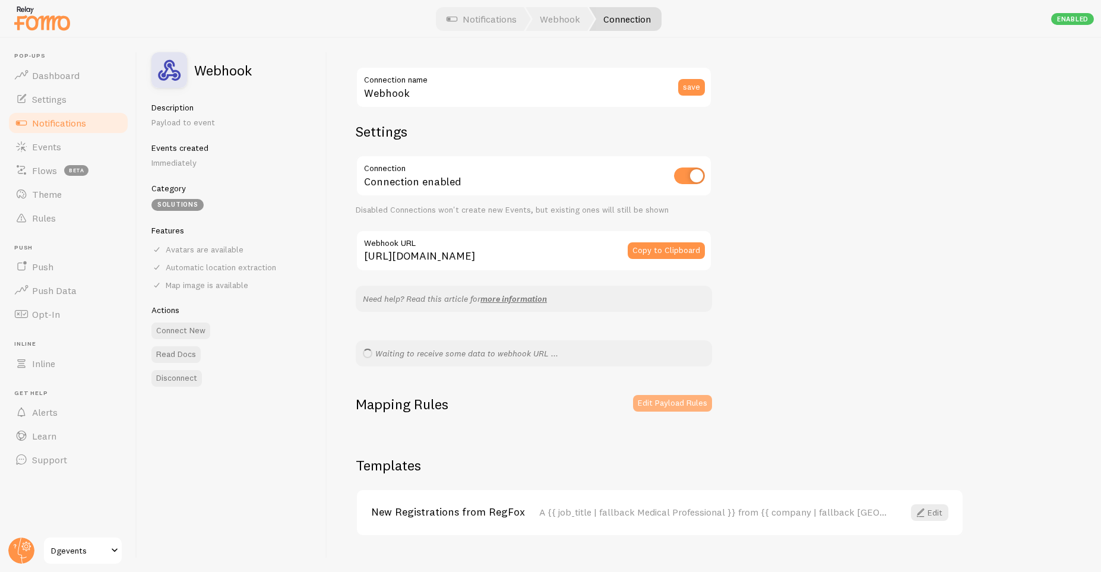
click at [646, 404] on button "Edit Payload Rules" at bounding box center [672, 403] width 79 height 17
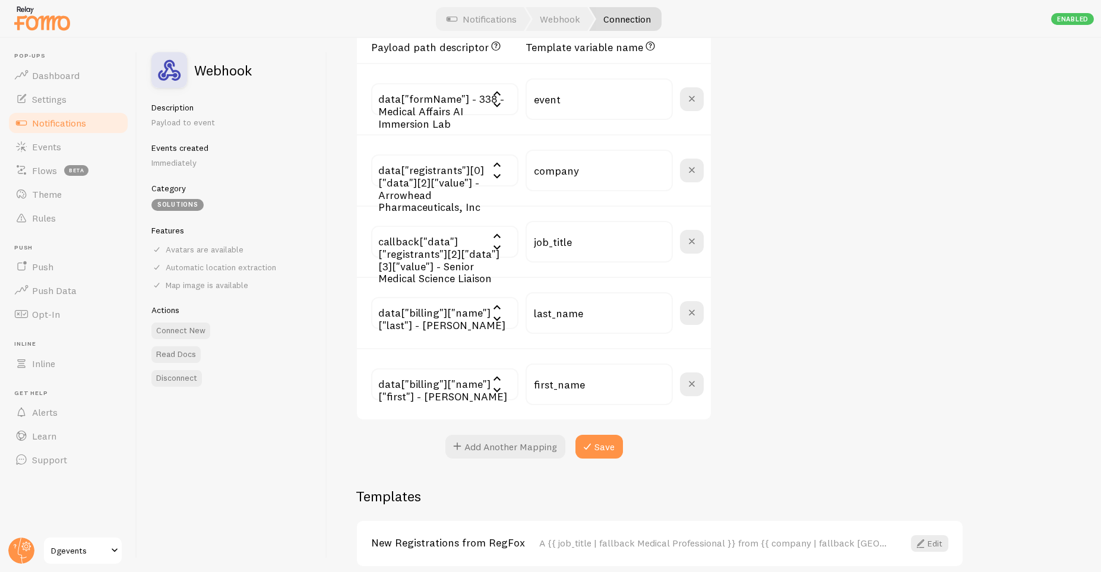
scroll to position [285, 0]
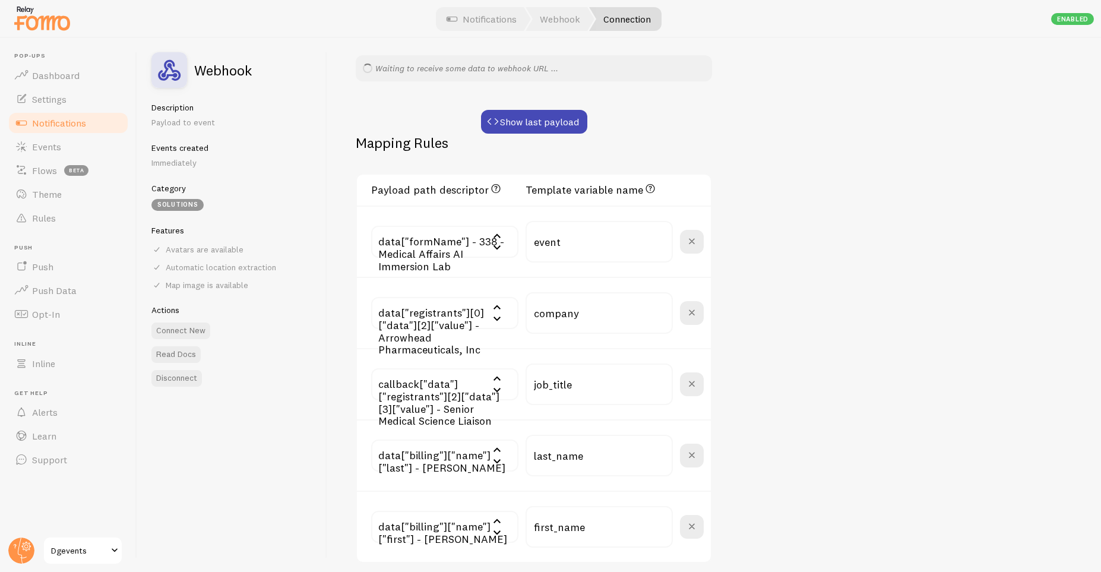
click at [452, 320] on input "text" at bounding box center [444, 313] width 147 height 32
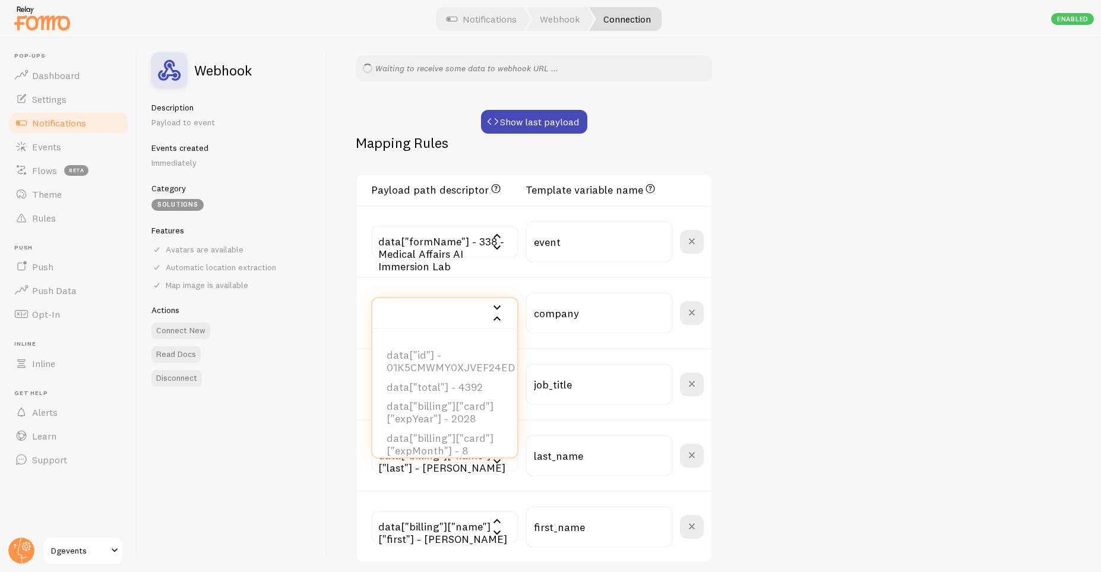
click at [816, 182] on div "Webhook Connection name save Settings Connection Connection enabled Disabled Co…" at bounding box center [714, 305] width 774 height 534
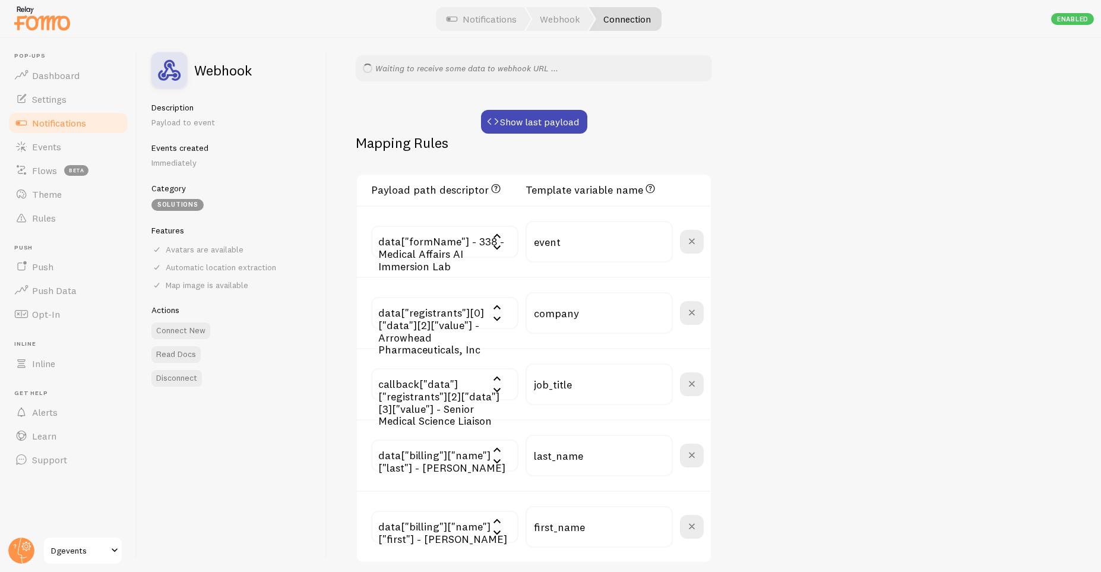
click at [415, 309] on input "text" at bounding box center [444, 313] width 147 height 32
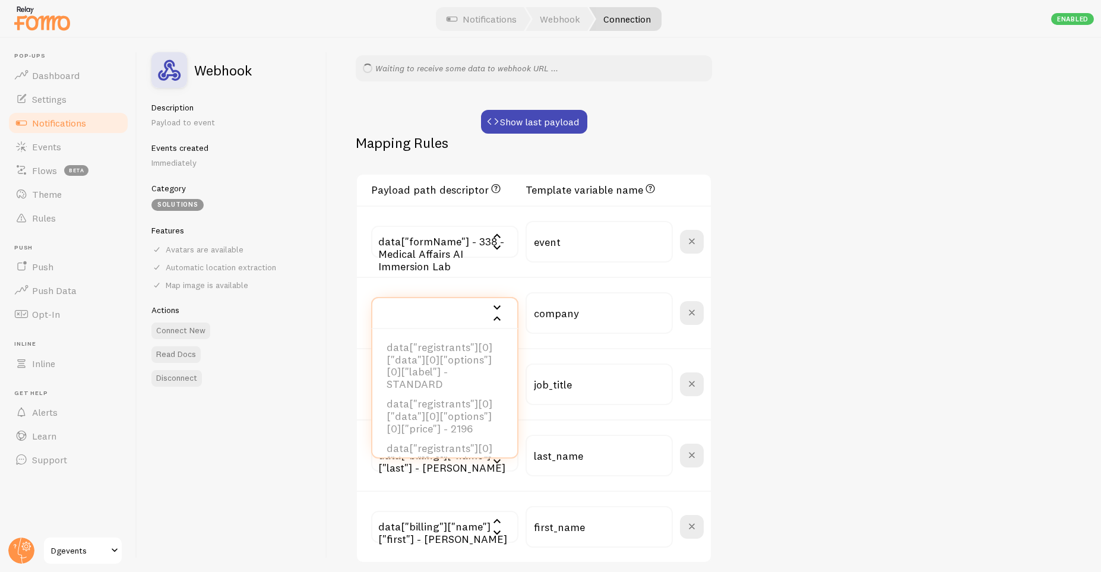
scroll to position [1147, 0]
click at [996, 267] on div "Webhook Connection name save Settings Connection Connection enabled Disabled Co…" at bounding box center [714, 305] width 774 height 534
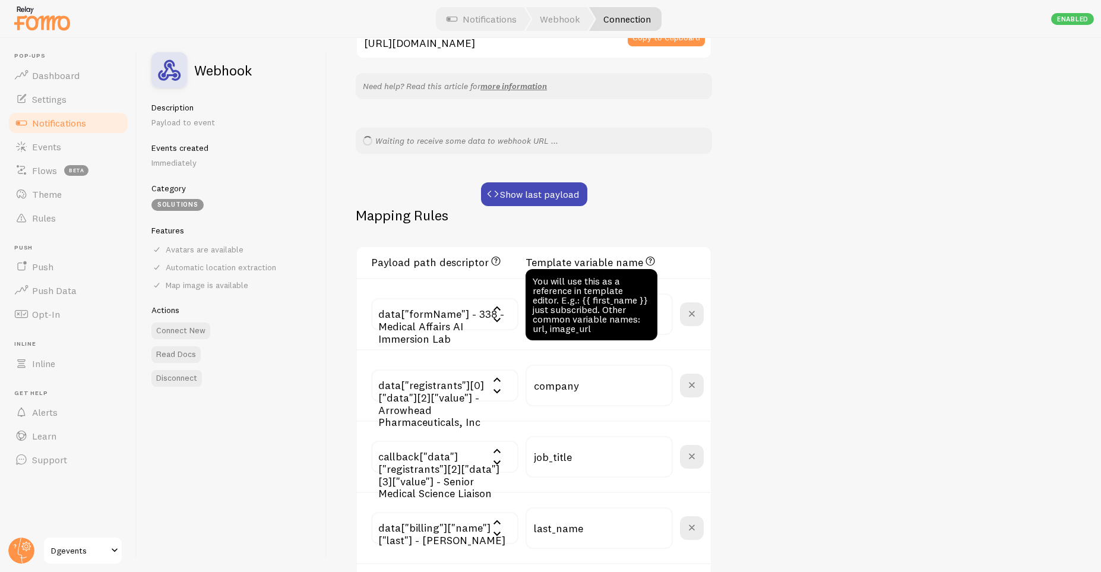
scroll to position [195, 0]
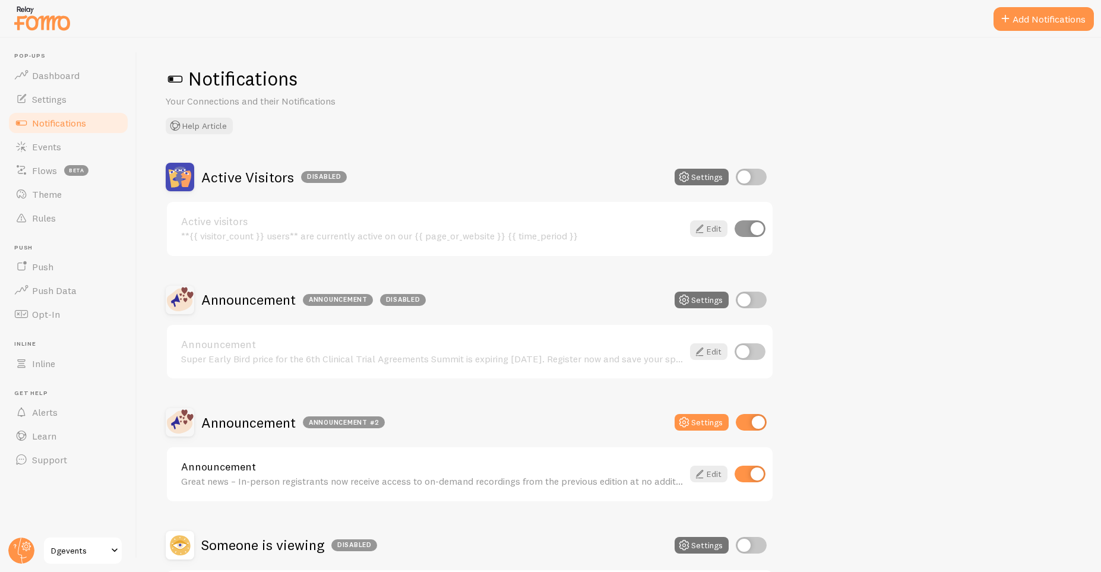
scroll to position [233, 0]
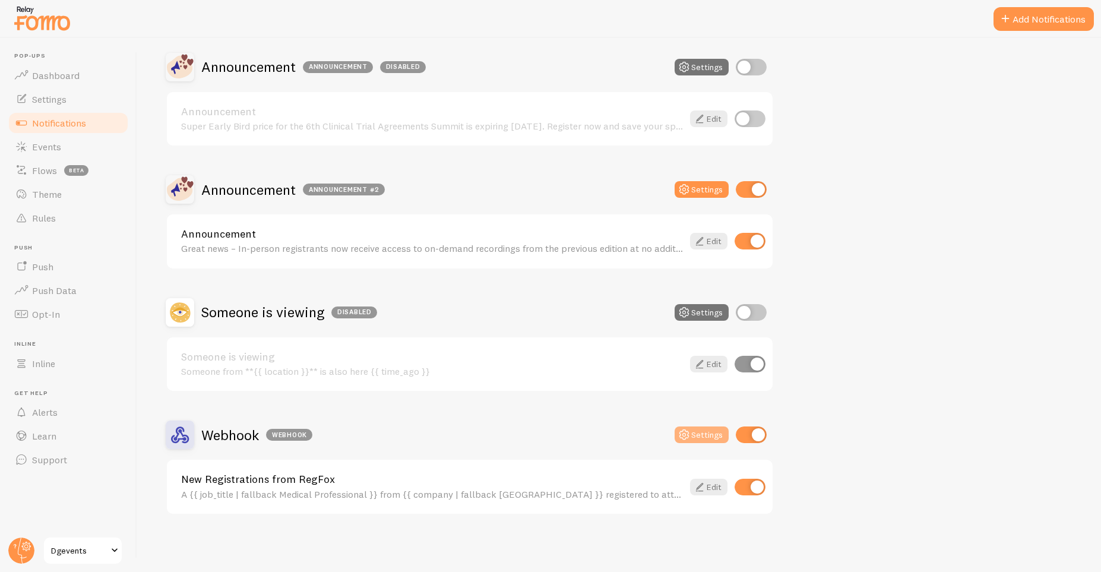
click at [696, 428] on button "Settings" at bounding box center [702, 434] width 54 height 17
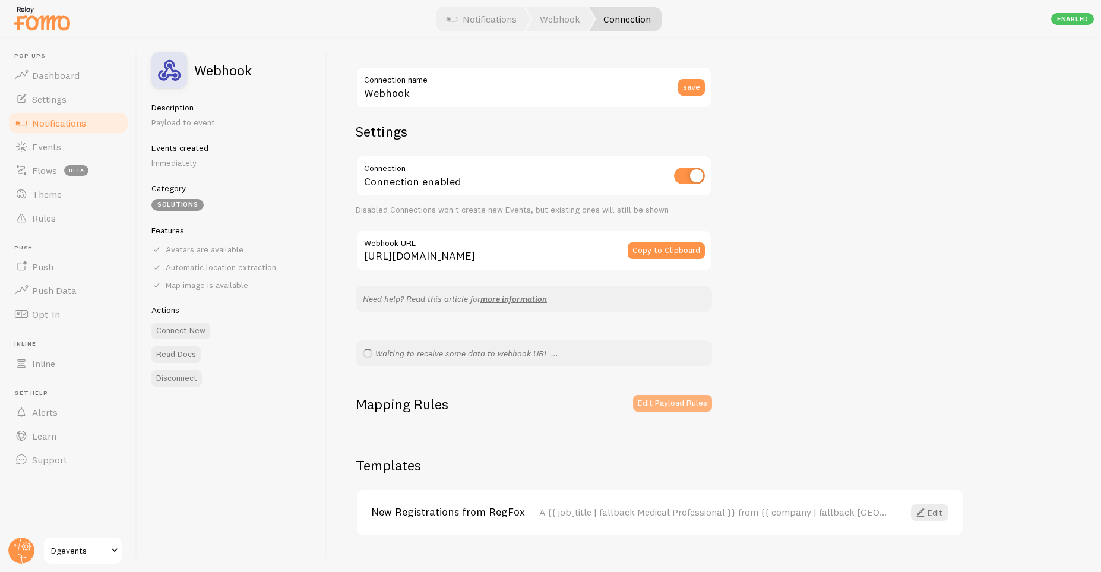
click at [692, 403] on button "Edit Payload Rules" at bounding box center [672, 403] width 79 height 17
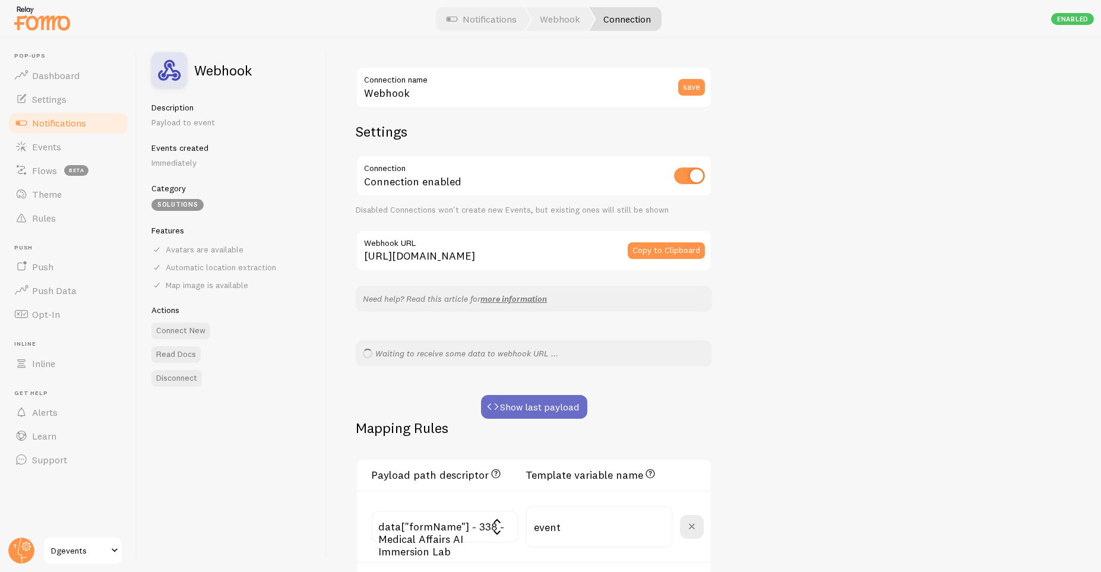
click at [553, 414] on button "Show last payload" at bounding box center [534, 407] width 106 height 24
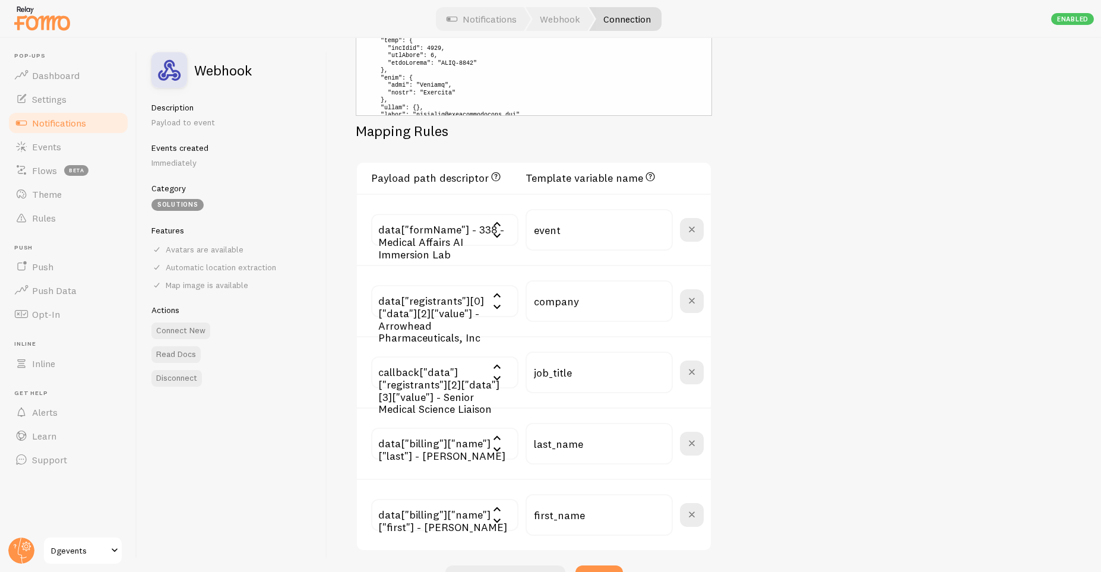
scroll to position [356, 0]
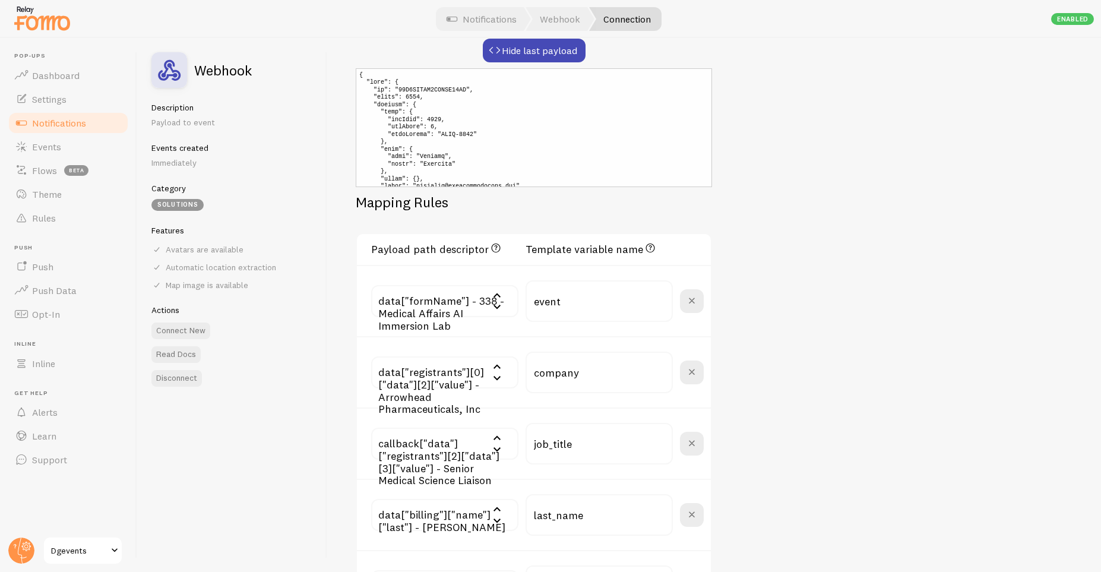
click at [476, 117] on pre at bounding box center [534, 127] width 356 height 119
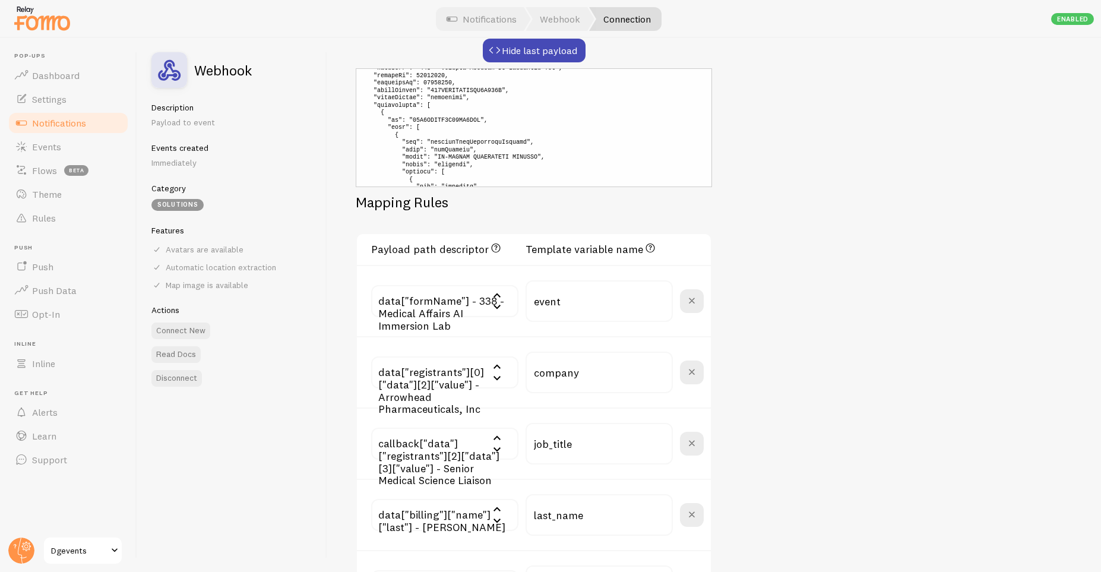
scroll to position [214, 0]
click at [442, 379] on input "text" at bounding box center [444, 372] width 147 height 32
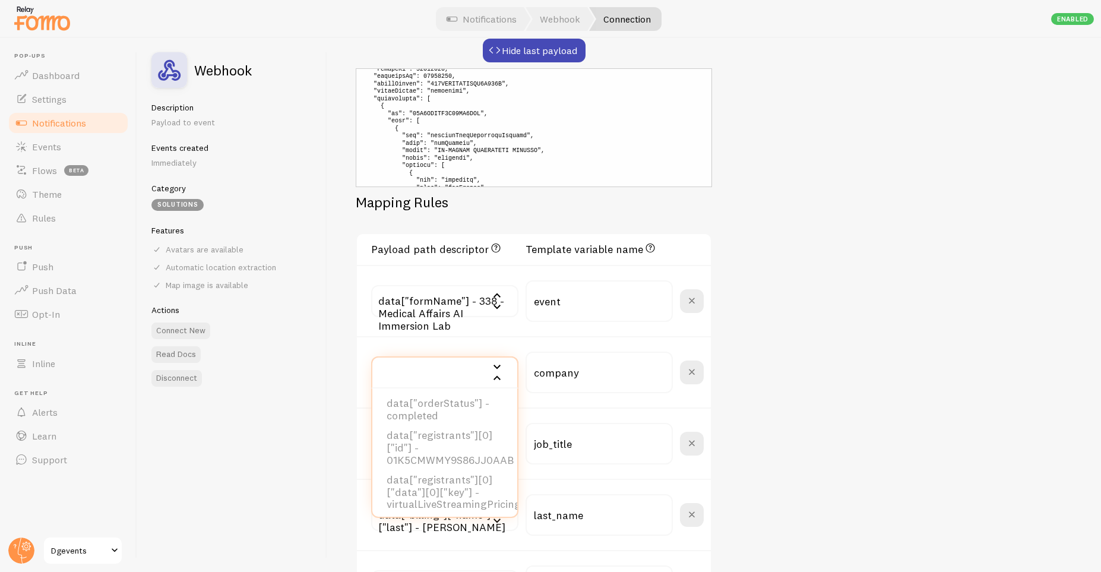
scroll to position [819, 0]
click at [794, 291] on div "Webhook Connection name save Settings Connection Connection enabled Disabled Co…" at bounding box center [714, 305] width 774 height 534
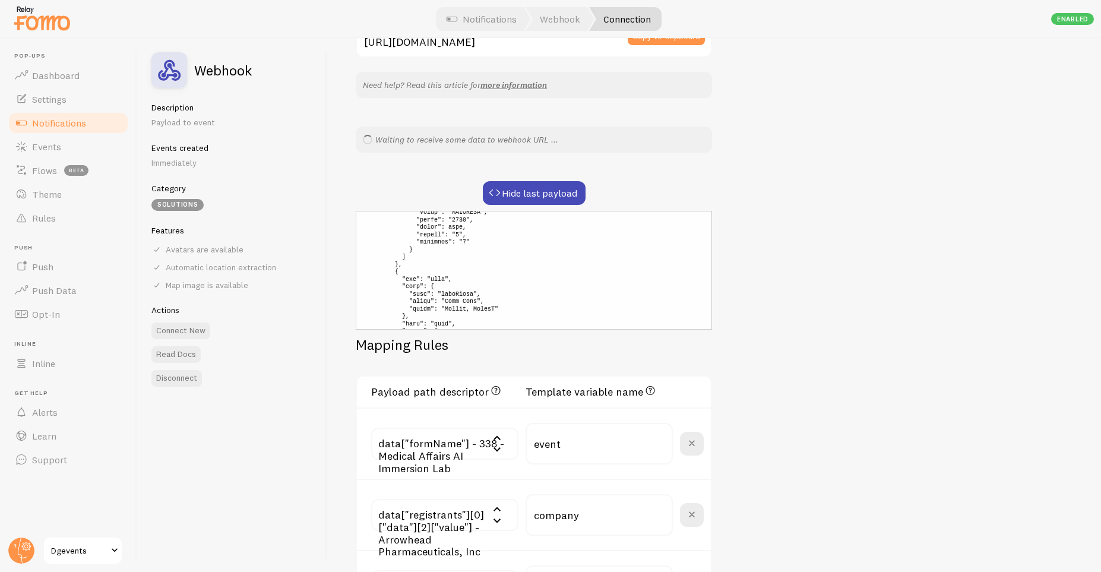
scroll to position [2009, 0]
click at [831, 315] on div "Webhook Connection name save Settings Connection Connection enabled Disabled Co…" at bounding box center [714, 305] width 774 height 534
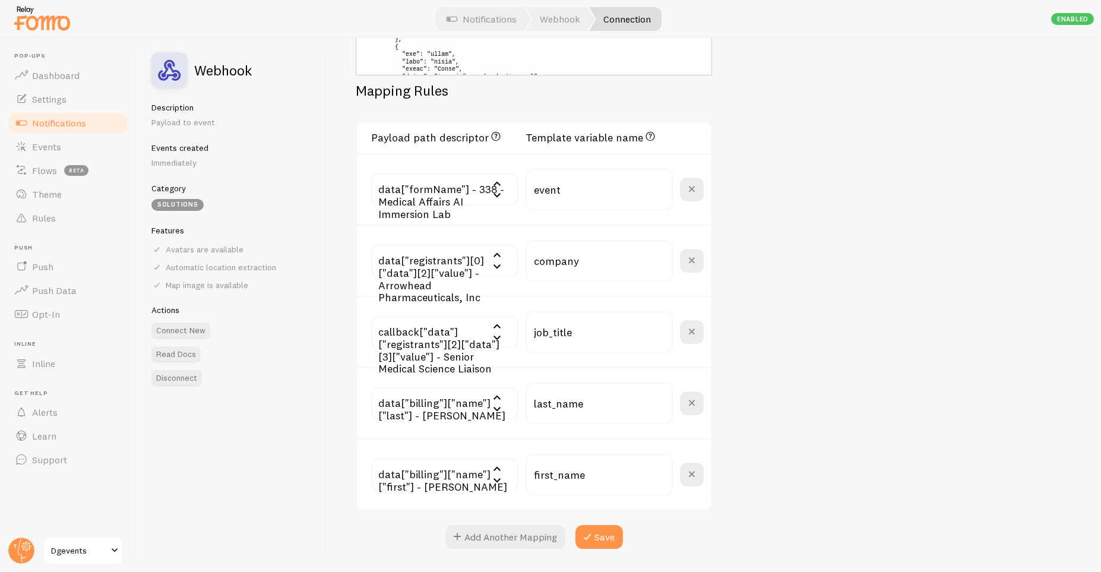
scroll to position [254, 0]
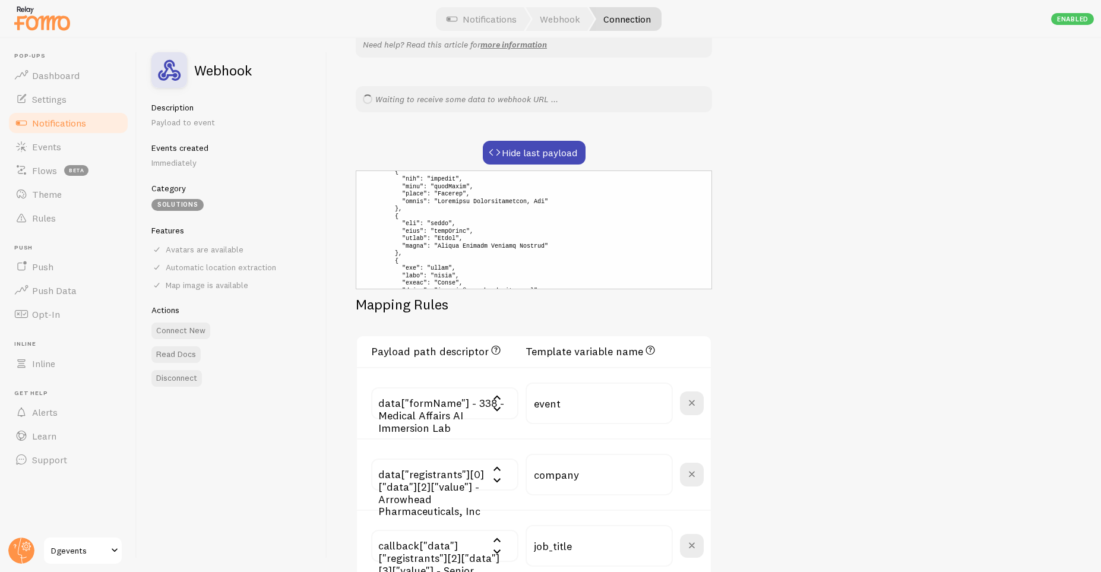
click at [514, 255] on pre at bounding box center [534, 229] width 356 height 119
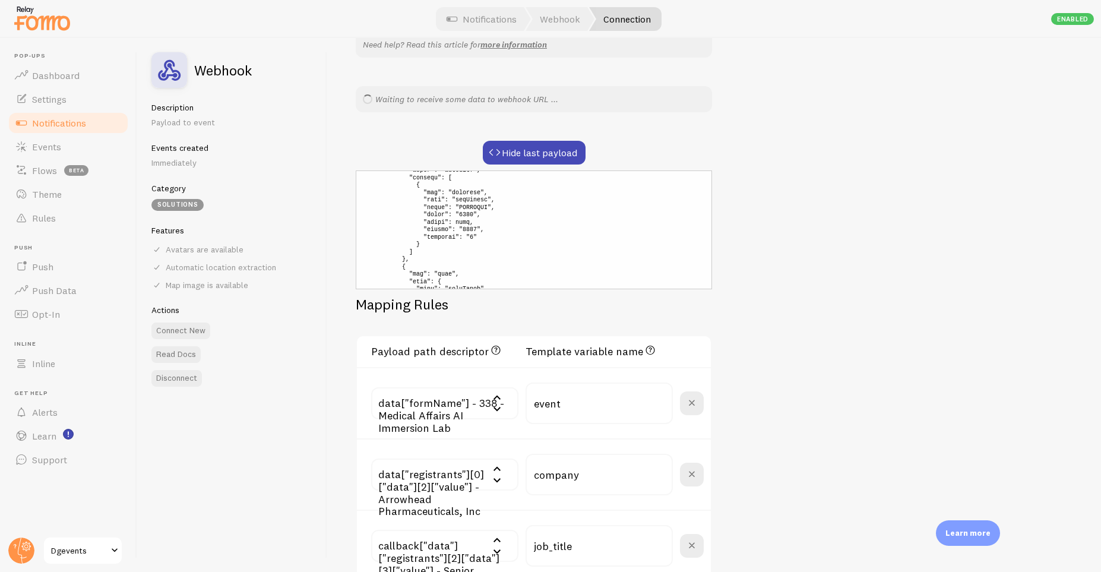
scroll to position [3762, 0]
click at [847, 399] on div "Webhook Connection name save Settings Connection Connection enabled Disabled Co…" at bounding box center [714, 305] width 774 height 534
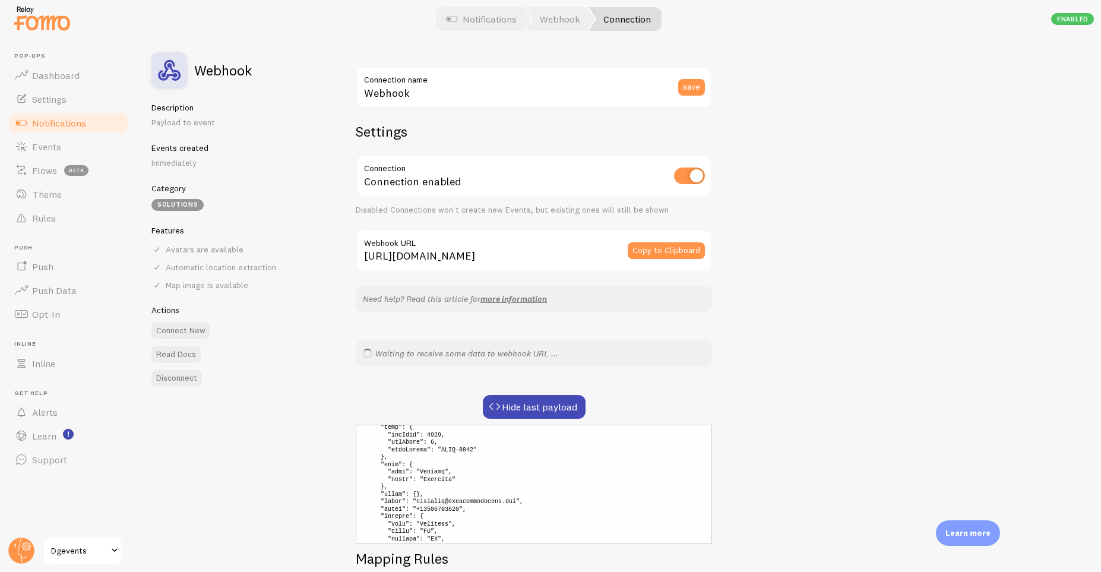
scroll to position [0, 0]
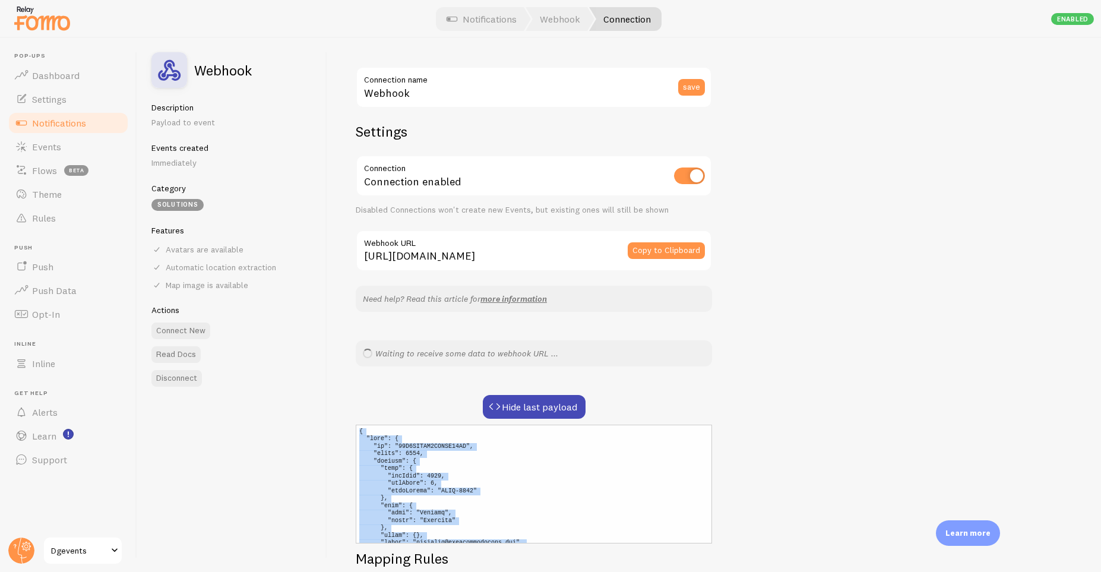
drag, startPoint x: 369, startPoint y: 539, endPoint x: 360, endPoint y: 430, distance: 109.0
click at [358, 430] on pre at bounding box center [534, 484] width 356 height 119
copy pre "{ "data": { "id": "01K5CMWMY0XJVEF24ED", "total": 4392, "billing": { "card": { …"
click at [74, 141] on link "Events" at bounding box center [68, 147] width 122 height 24
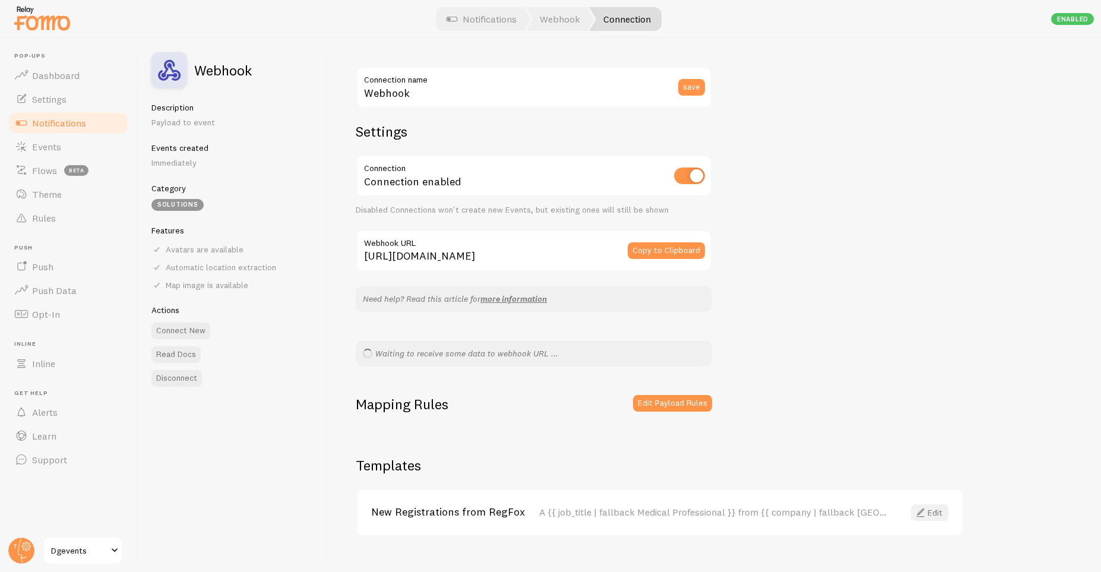
click at [927, 510] on span at bounding box center [920, 512] width 14 height 14
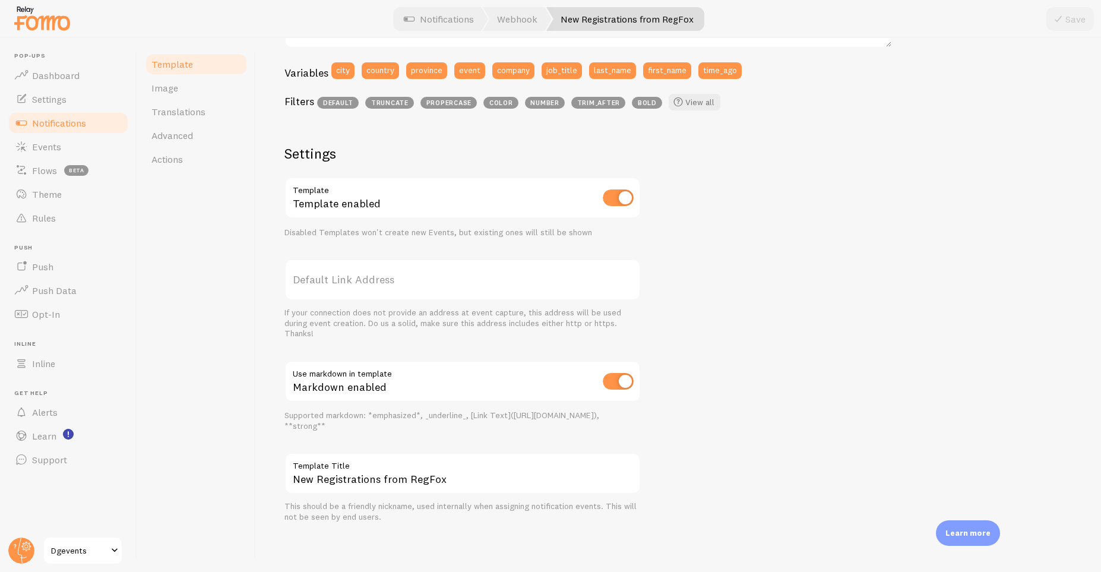
scroll to position [30, 0]
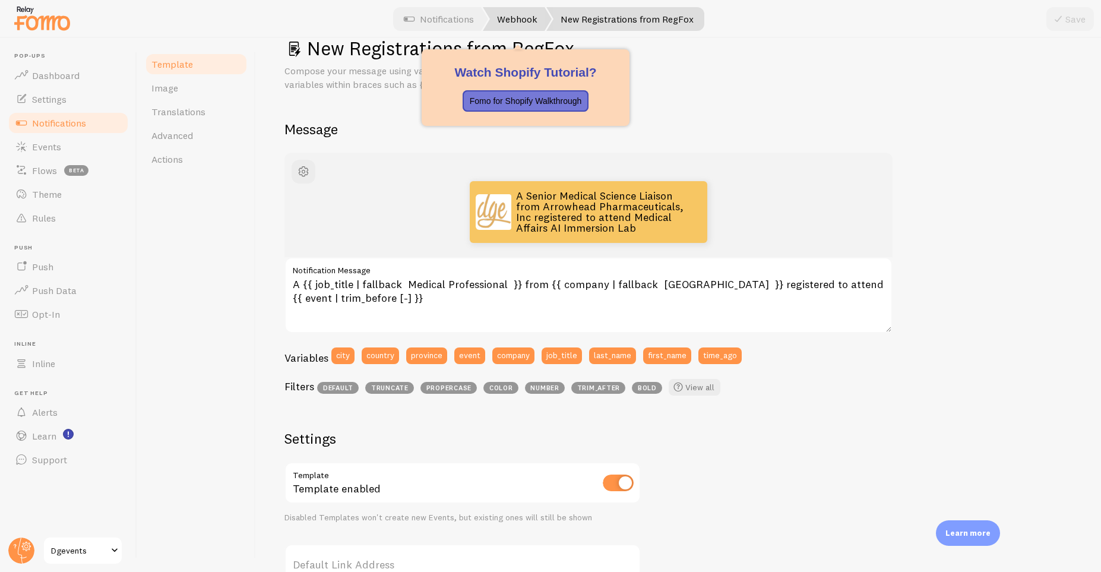
click at [536, 16] on link "Webhook" at bounding box center [517, 19] width 69 height 24
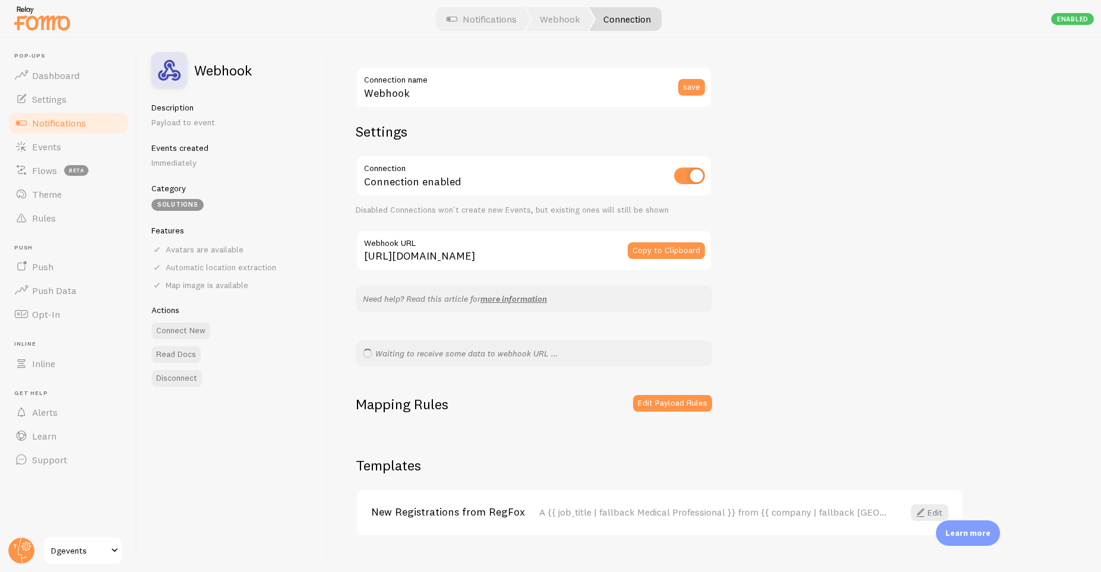
scroll to position [21, 0]
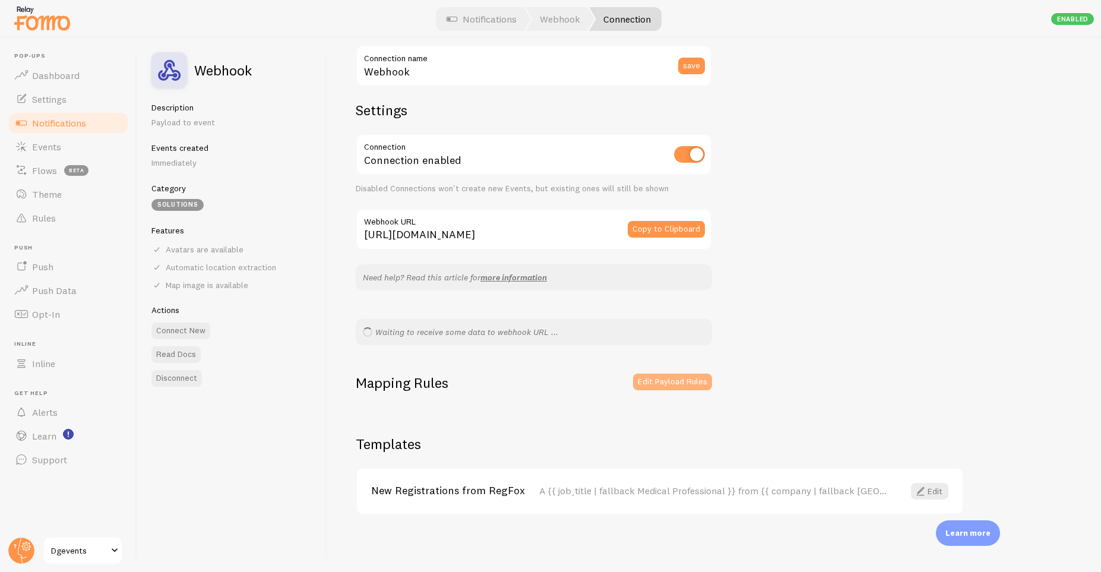
click at [669, 381] on button "Edit Payload Rules" at bounding box center [672, 381] width 79 height 17
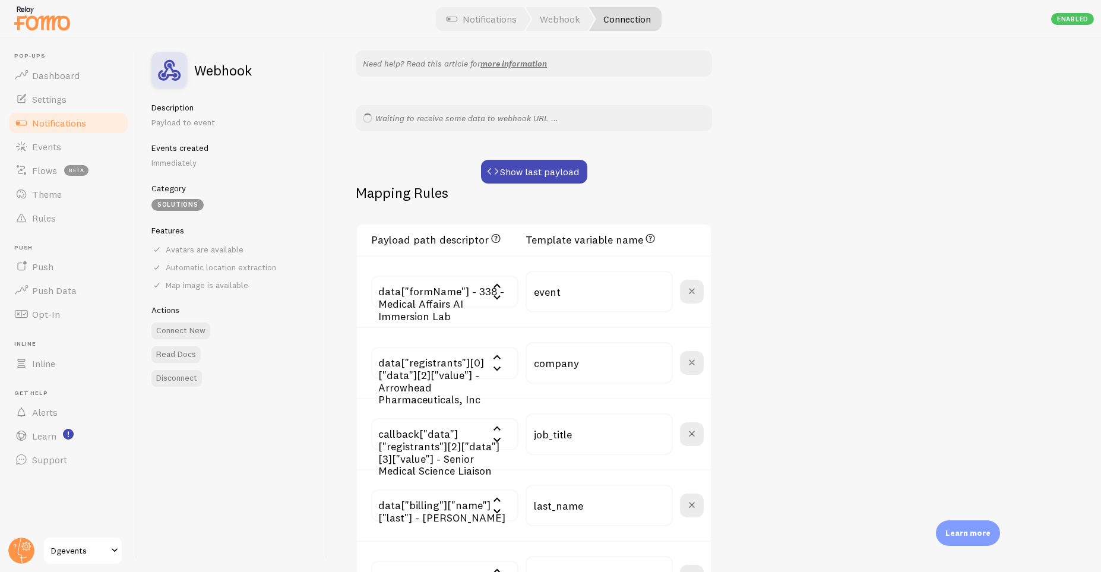
scroll to position [0, 0]
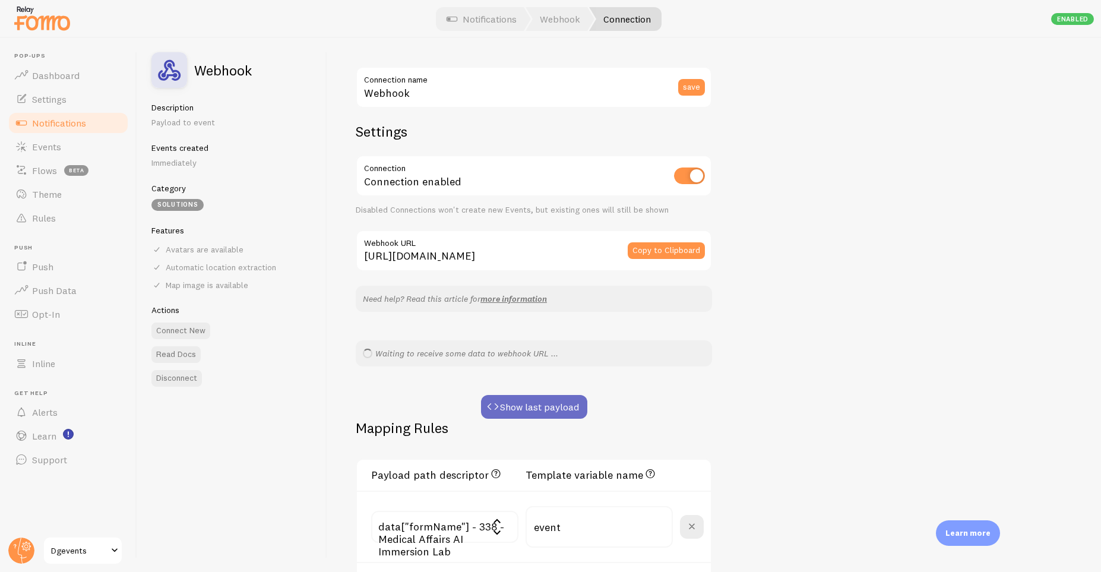
click at [519, 406] on button "Show last payload" at bounding box center [534, 407] width 106 height 24
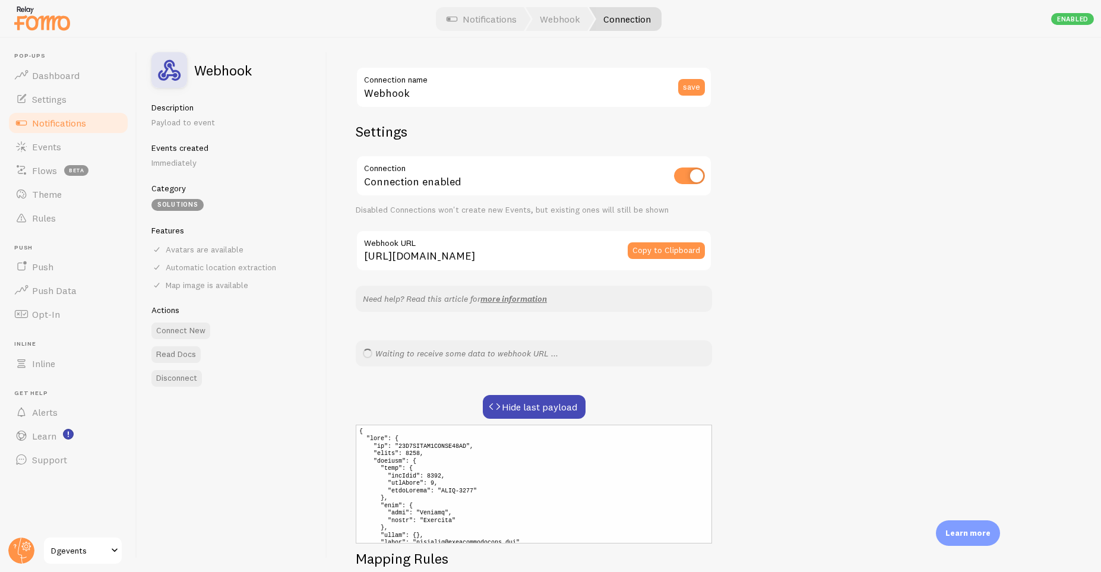
scroll to position [86, 0]
click at [770, 389] on div "Webhook Connection name save Settings Connection Connection enabled Disabled Co…" at bounding box center [714, 305] width 774 height 534
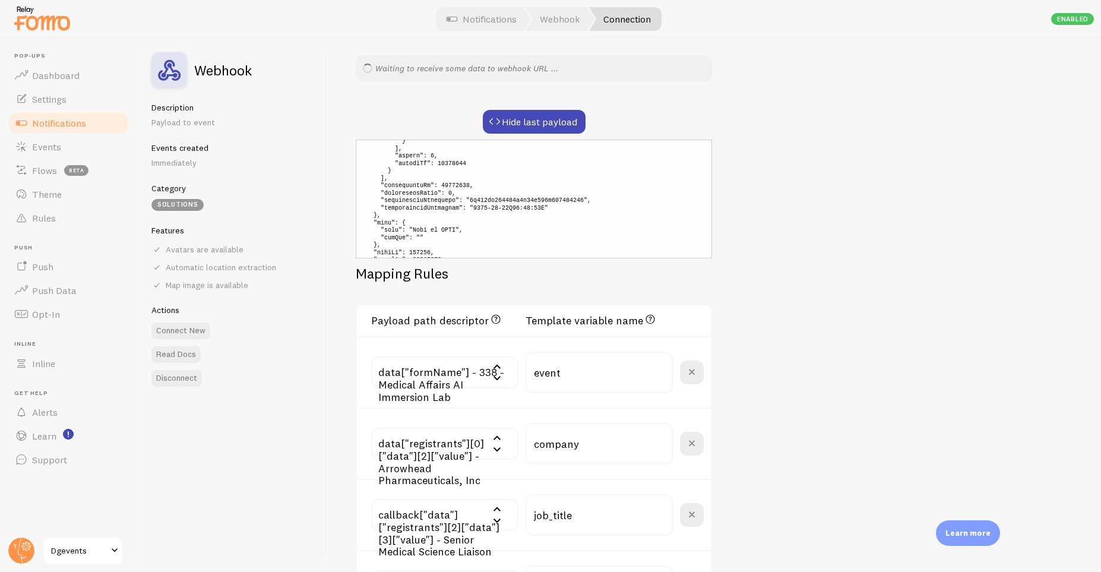
scroll to position [5128, 0]
click at [384, 259] on div "Webhook Connection name save Settings Connection Connection enabled Disabled Co…" at bounding box center [534, 256] width 356 height 950
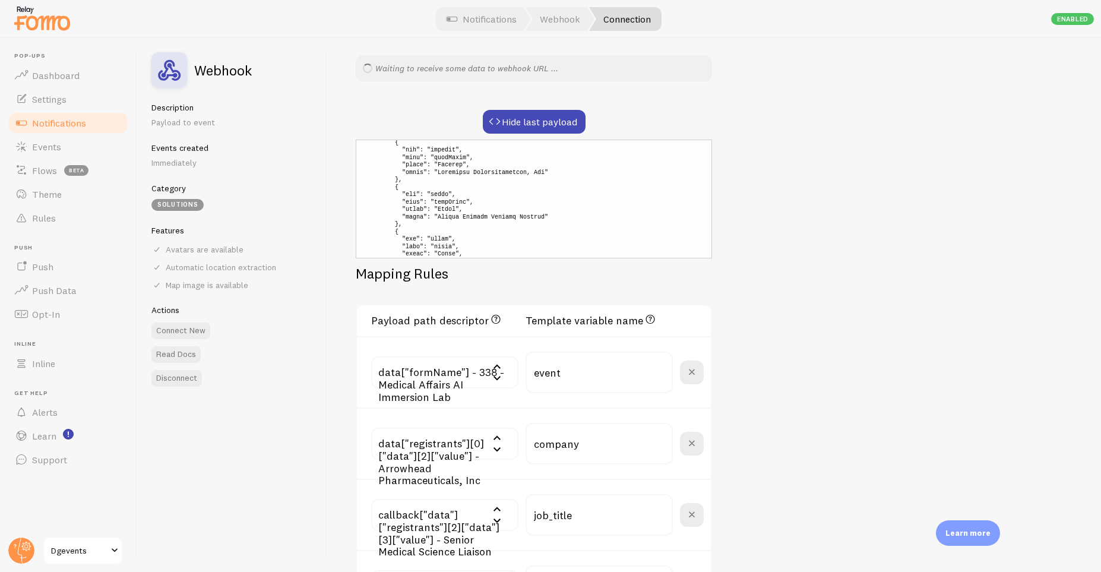
drag, startPoint x: 386, startPoint y: 254, endPoint x: 422, endPoint y: 204, distance: 61.3
click at [422, 204] on pre at bounding box center [534, 199] width 356 height 119
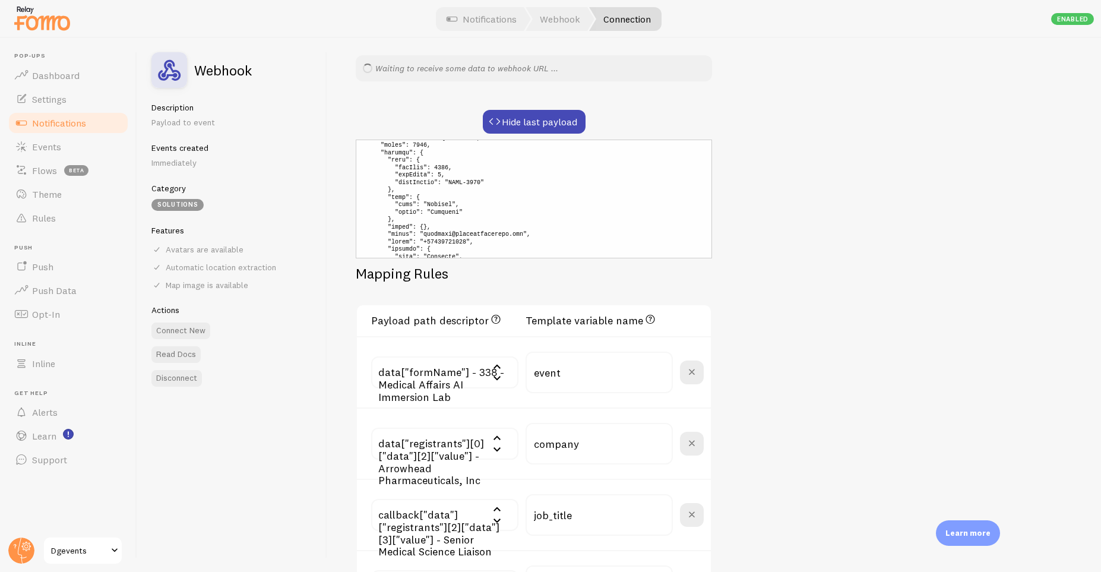
scroll to position [2863, 0]
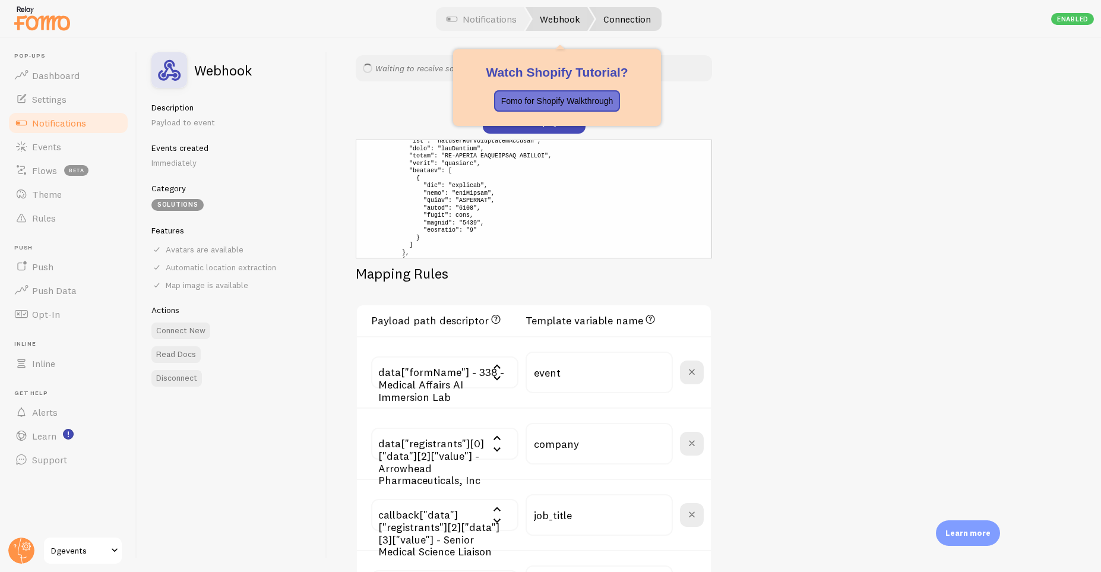
click at [543, 18] on link "Webhook" at bounding box center [559, 19] width 69 height 24
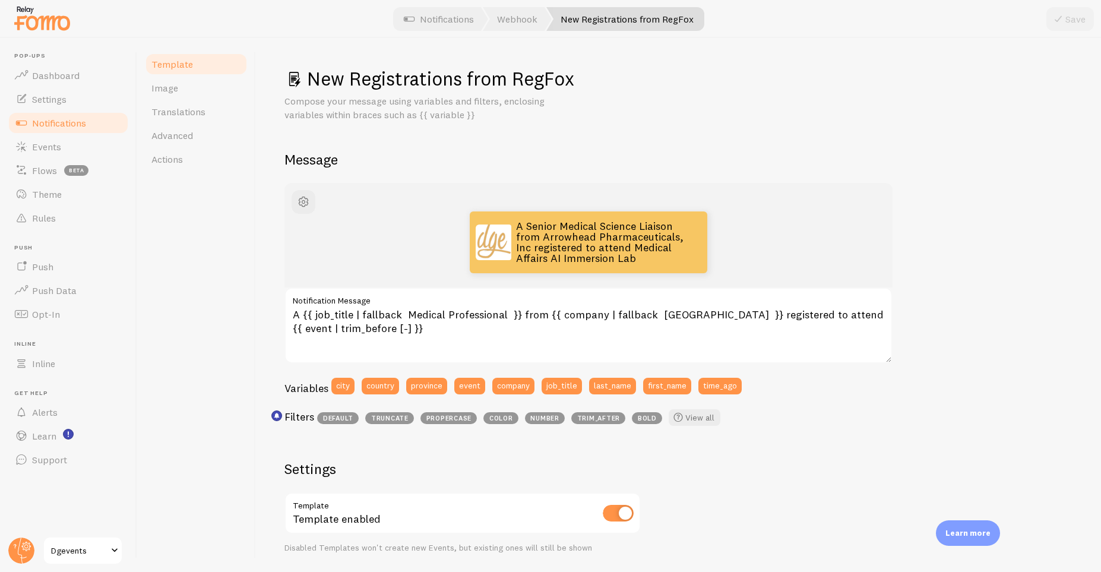
click at [76, 547] on span "Dgevents" at bounding box center [79, 550] width 56 height 14
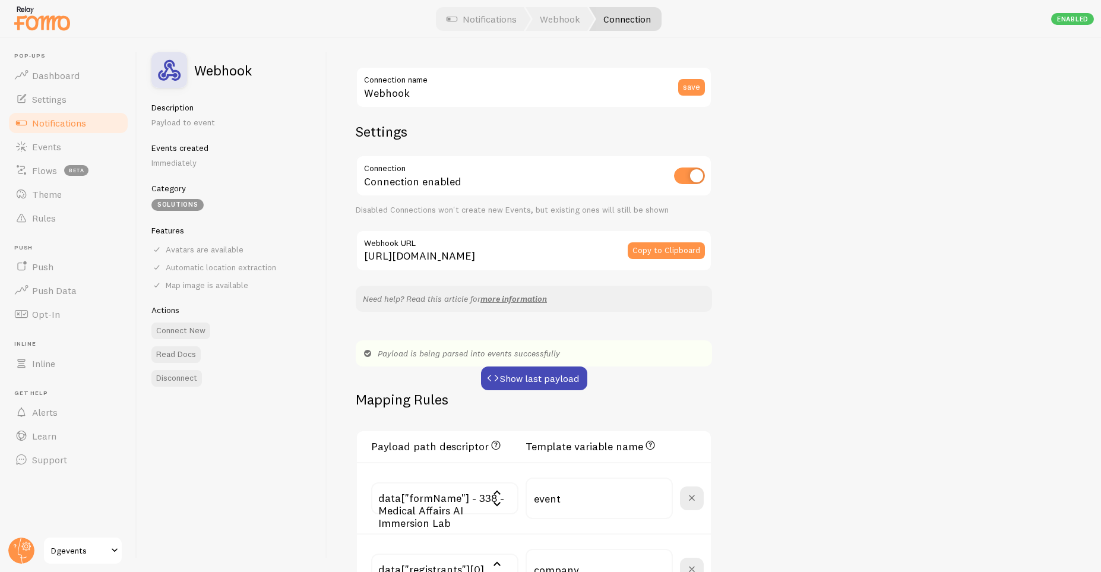
scroll to position [1147, 0]
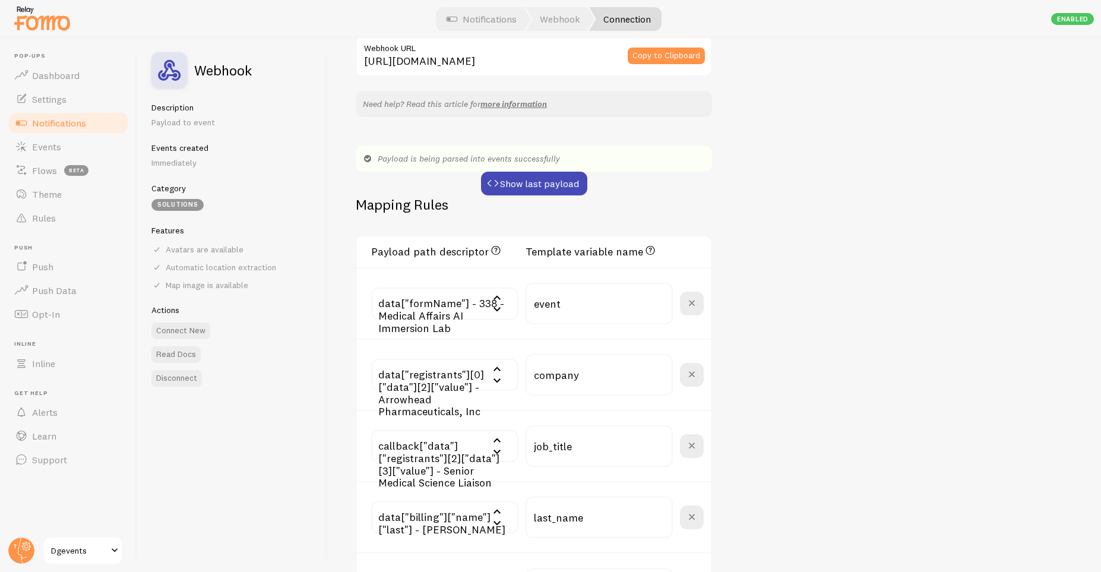
click at [40, 144] on span "Events" at bounding box center [46, 147] width 29 height 12
